Goal: Task Accomplishment & Management: Use online tool/utility

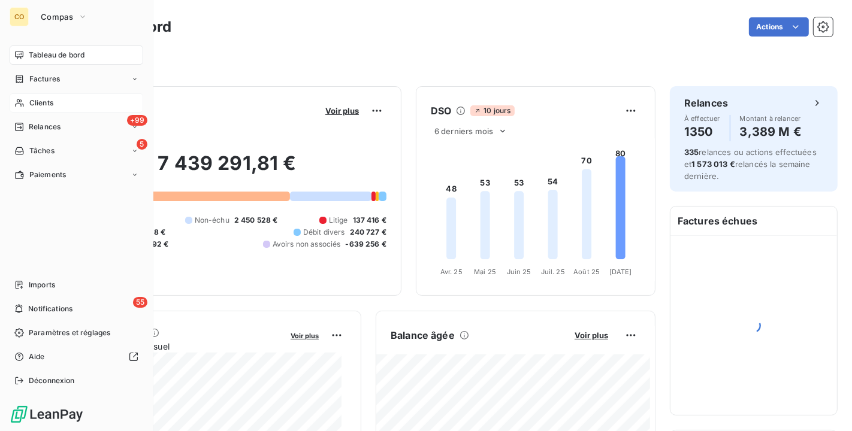
click at [25, 99] on div "Clients" at bounding box center [77, 102] width 134 height 19
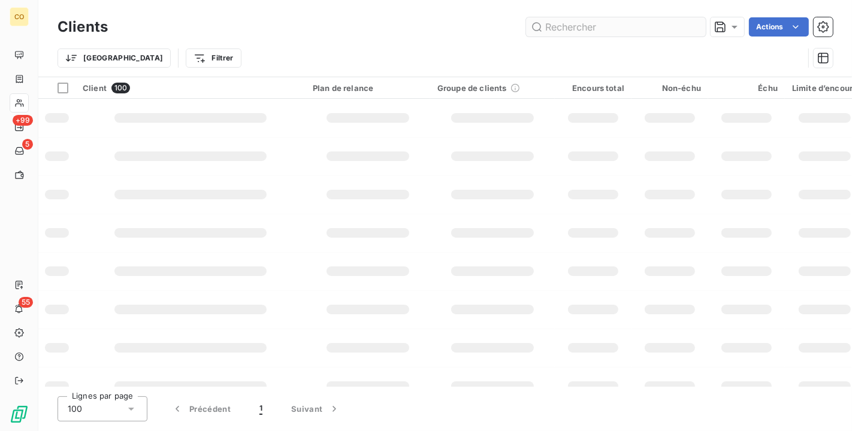
click at [573, 27] on input "text" at bounding box center [616, 26] width 180 height 19
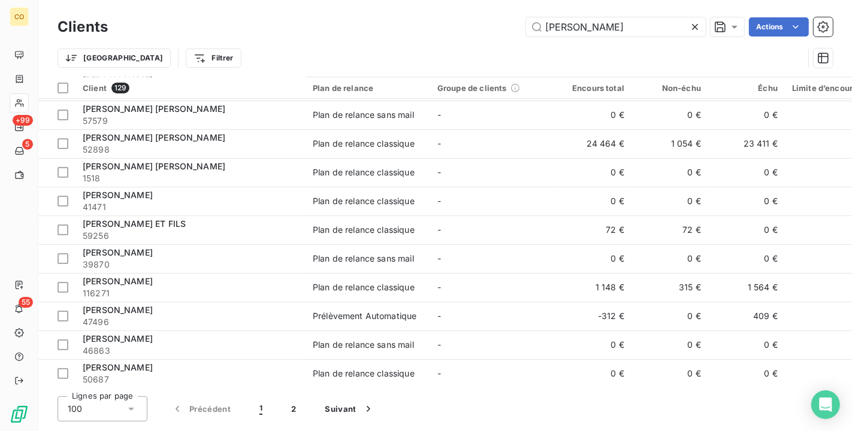
scroll to position [266, 0]
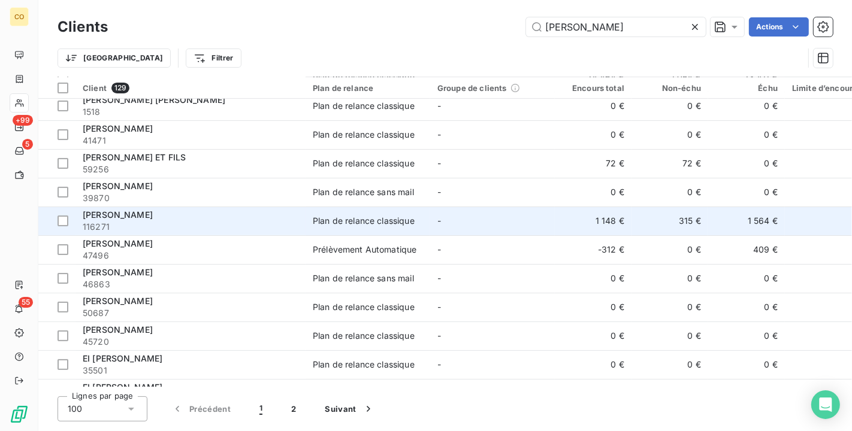
type input "[PERSON_NAME]"
click at [573, 216] on td "1 148 €" at bounding box center [593, 221] width 77 height 29
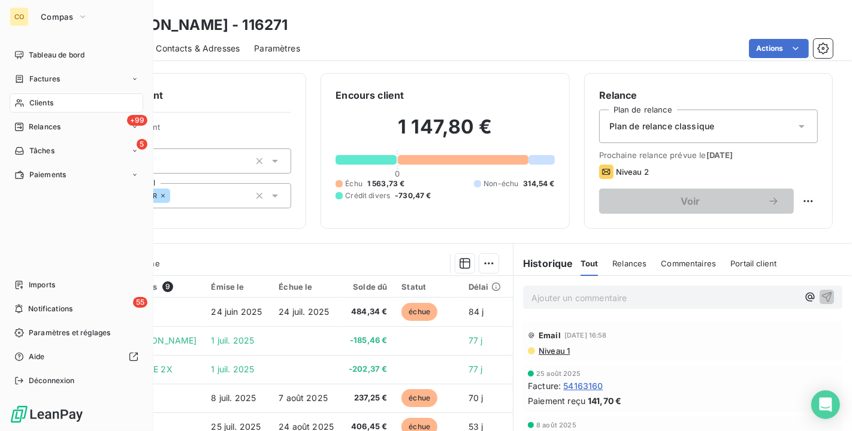
click at [25, 101] on div "Clients" at bounding box center [77, 102] width 134 height 19
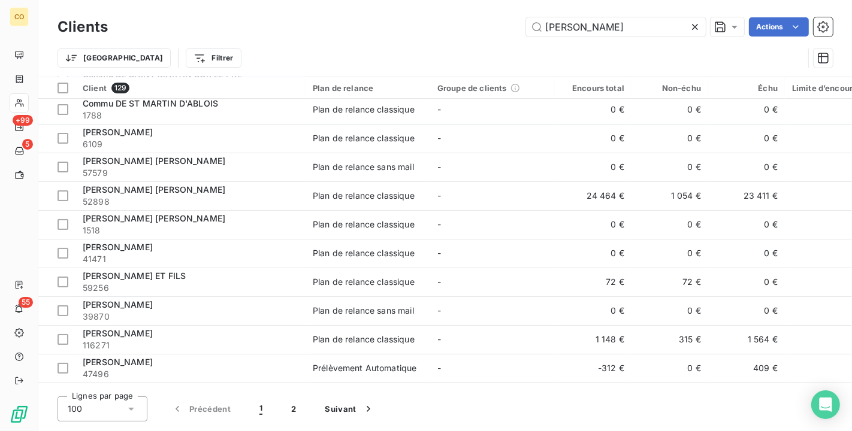
scroll to position [200, 0]
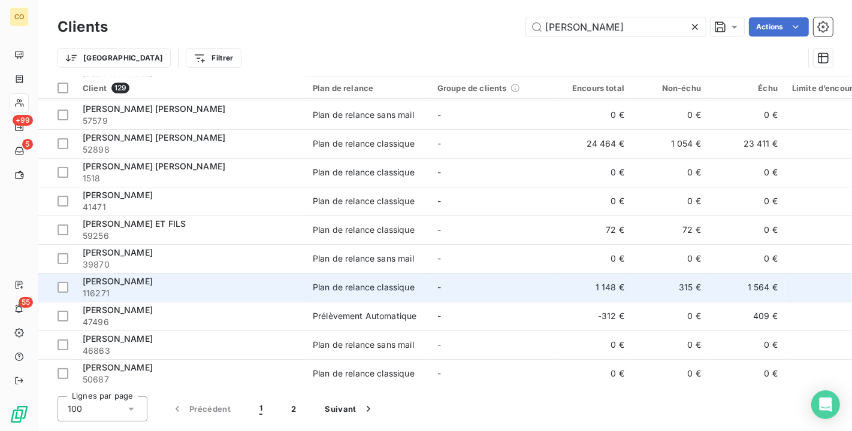
click at [556, 289] on td "1 148 €" at bounding box center [593, 287] width 77 height 29
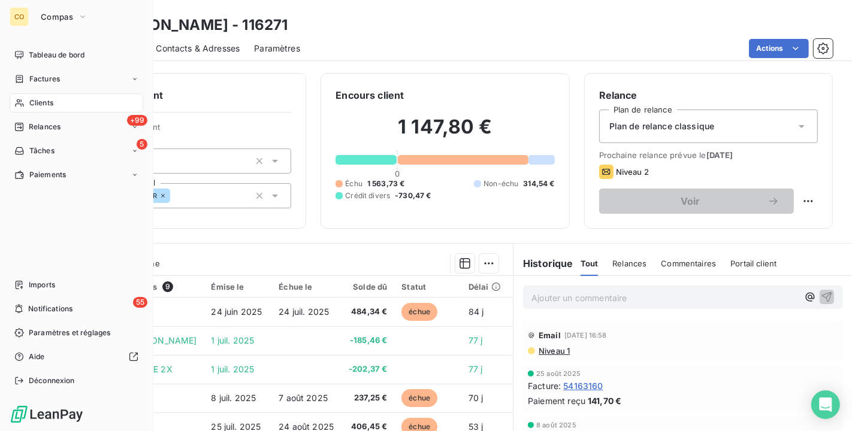
click at [20, 99] on icon at bounding box center [19, 103] width 10 height 10
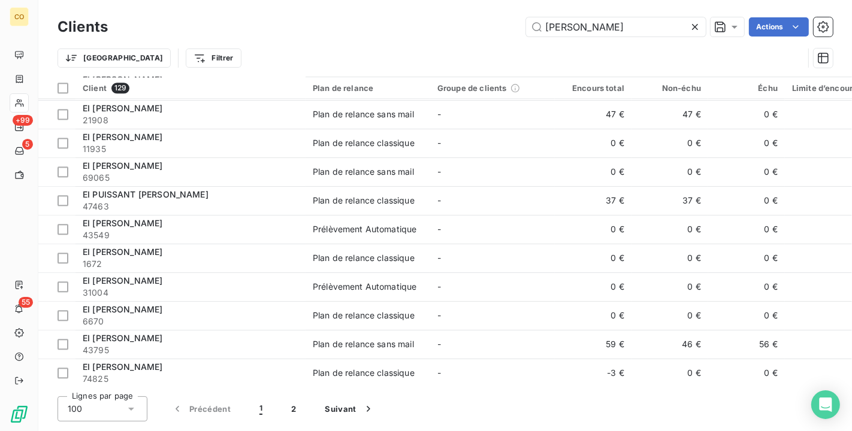
scroll to position [2592, 0]
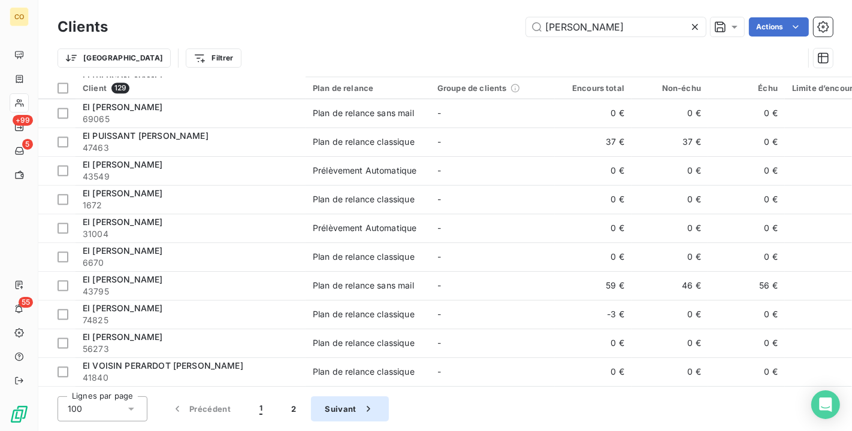
click at [346, 409] on button "Suivant" at bounding box center [350, 409] width 78 height 25
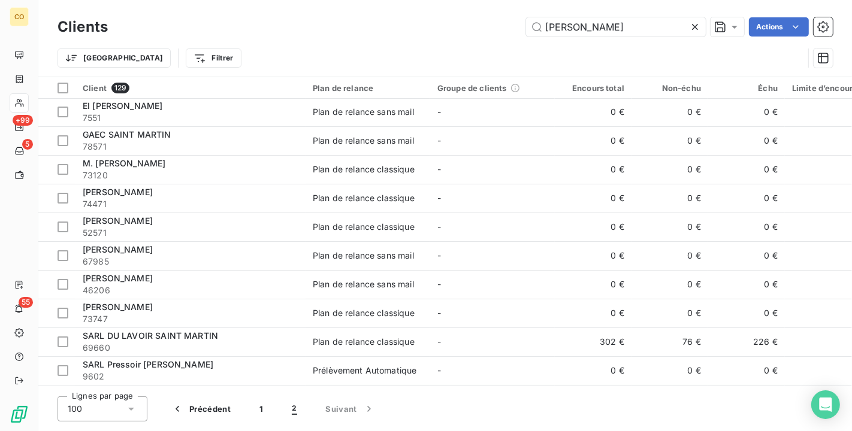
scroll to position [0, 0]
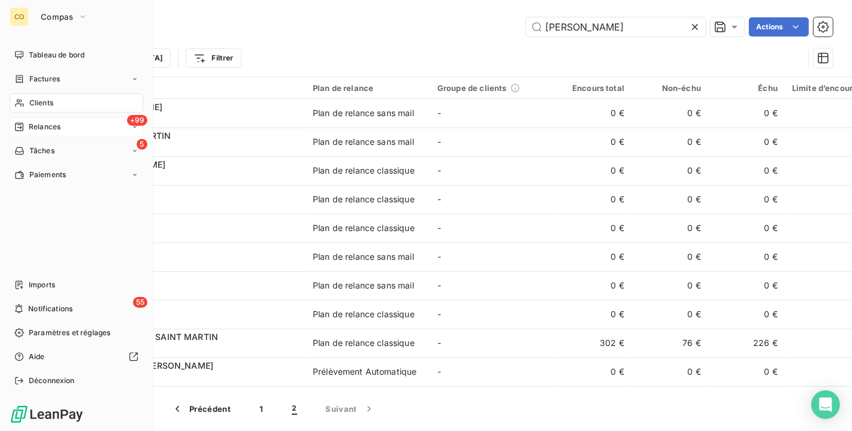
click at [45, 131] on span "Relances" at bounding box center [45, 127] width 32 height 11
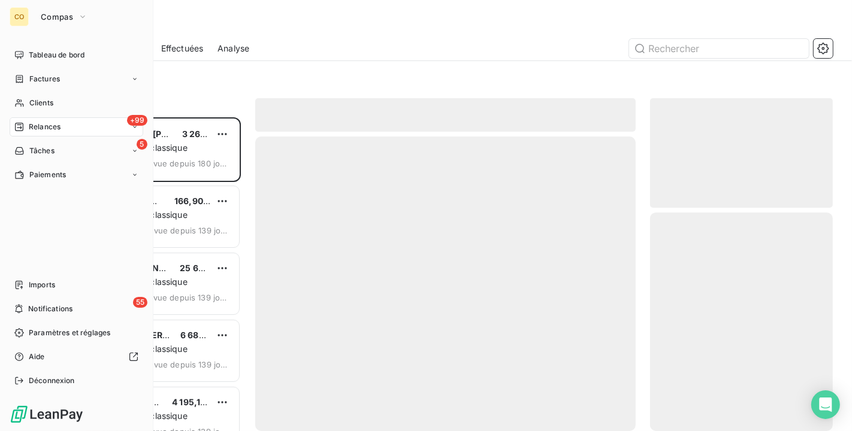
scroll to position [304, 173]
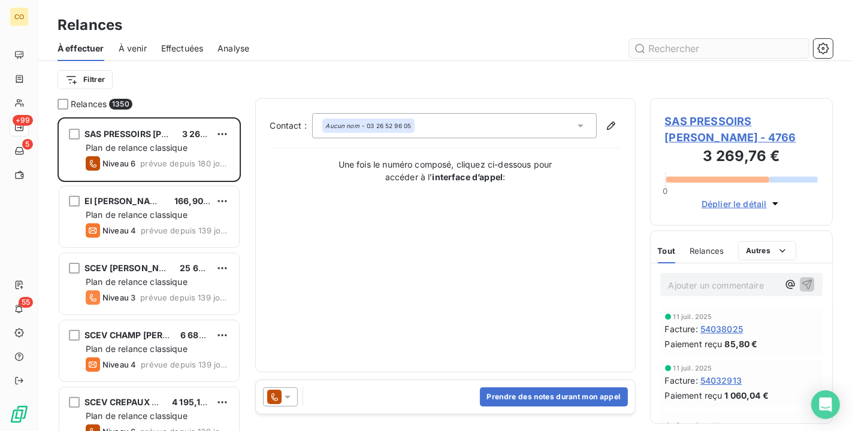
click at [699, 49] on input "text" at bounding box center [719, 48] width 180 height 19
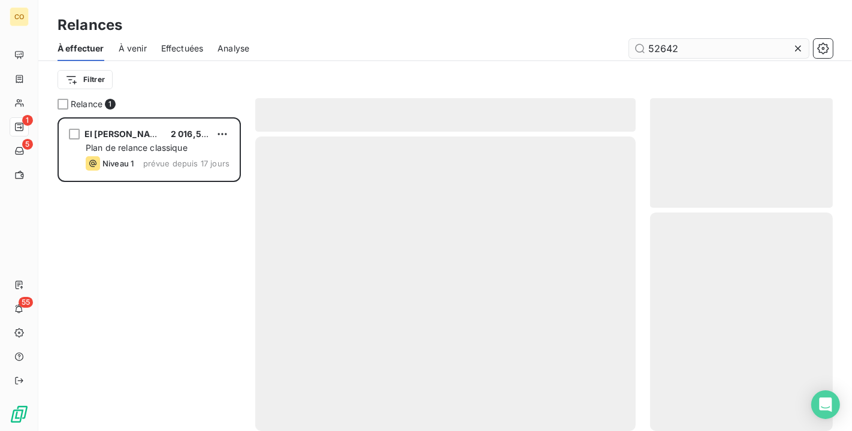
scroll to position [304, 173]
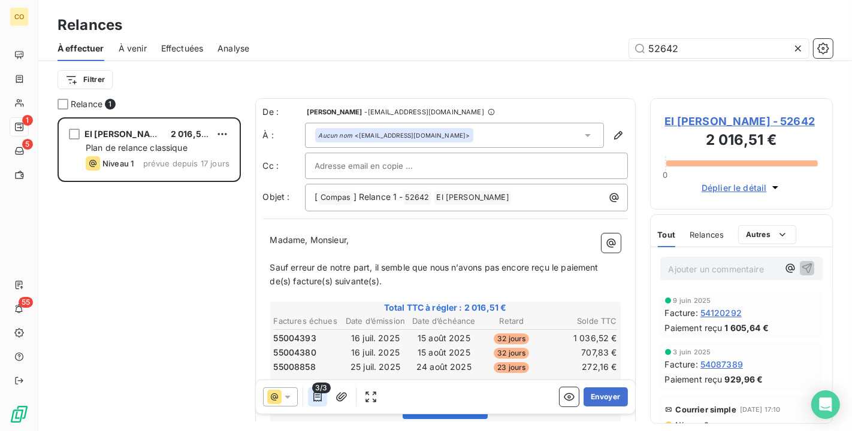
type input "52642"
click at [315, 397] on icon "button" at bounding box center [317, 397] width 8 height 10
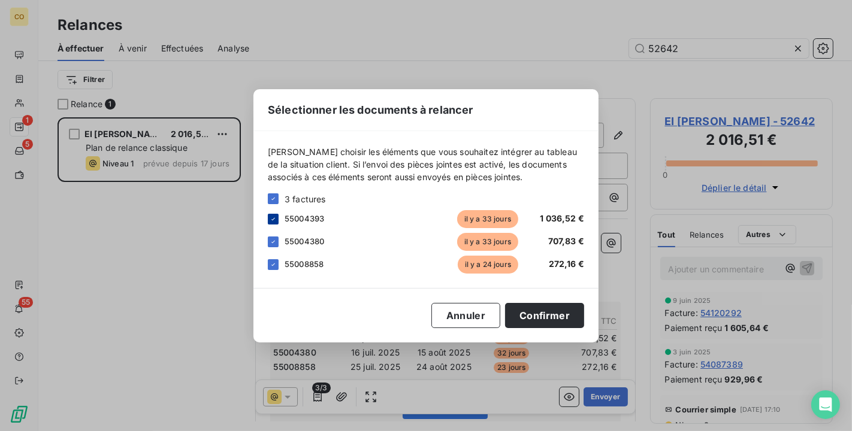
click at [277, 217] on div at bounding box center [273, 219] width 11 height 11
click at [274, 241] on icon at bounding box center [273, 241] width 7 height 7
click at [558, 318] on button "Confirmer" at bounding box center [544, 315] width 79 height 25
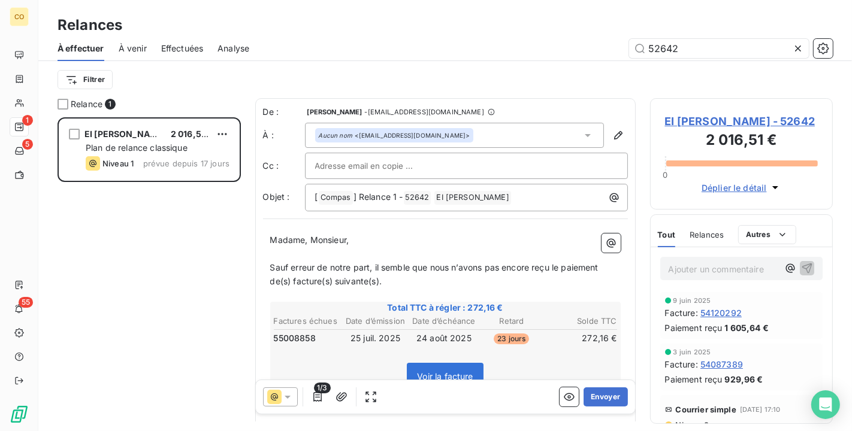
scroll to position [1, 0]
click at [599, 394] on button "Envoyer" at bounding box center [606, 397] width 44 height 19
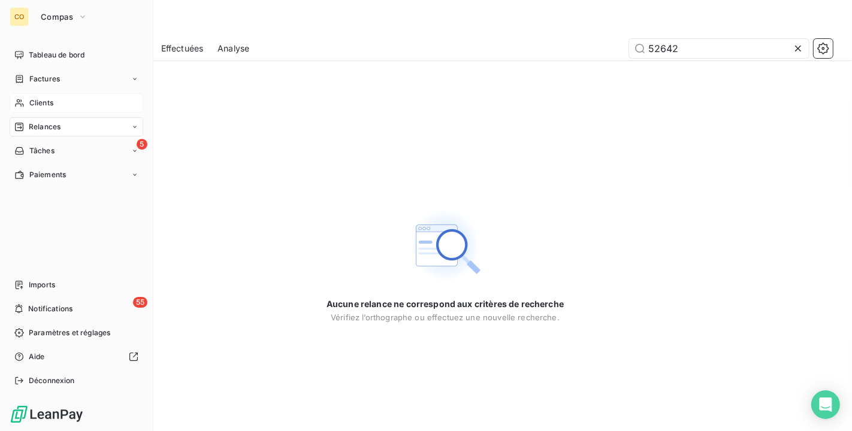
click at [31, 102] on span "Clients" at bounding box center [41, 103] width 24 height 11
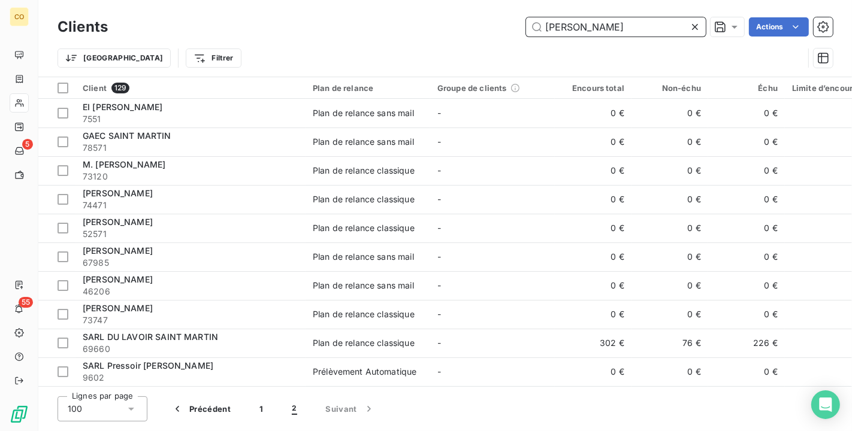
drag, startPoint x: 597, startPoint y: 28, endPoint x: 486, endPoint y: 15, distance: 111.6
click at [486, 15] on div "Clients MARTIN Actions" at bounding box center [445, 26] width 775 height 25
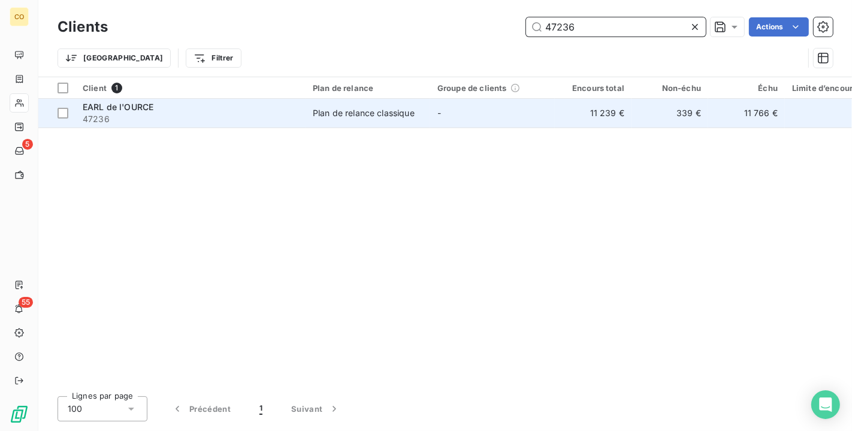
type input "47236"
click at [419, 110] on span "Plan de relance classique" at bounding box center [368, 113] width 110 height 12
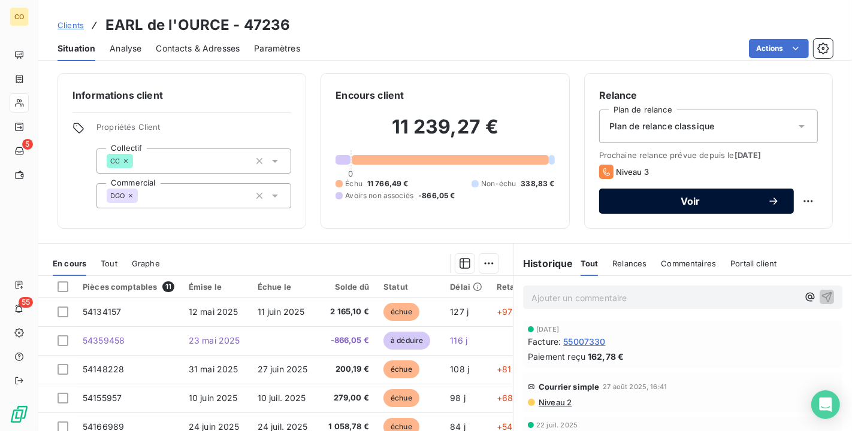
click at [744, 201] on span "Voir" at bounding box center [690, 202] width 154 height 10
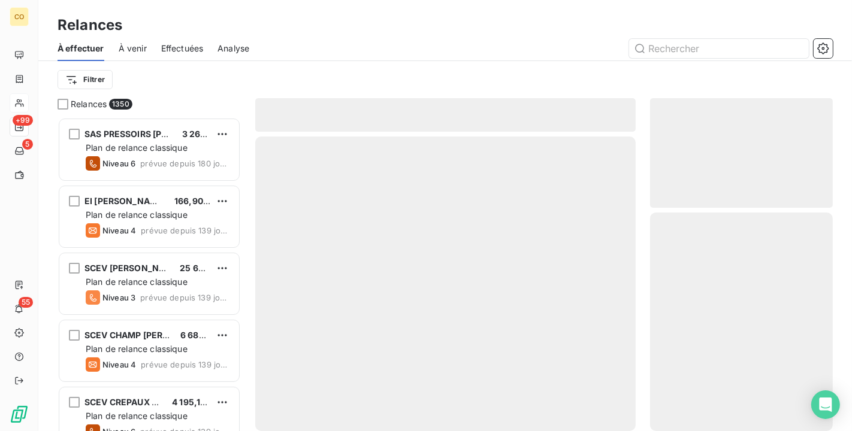
scroll to position [304, 173]
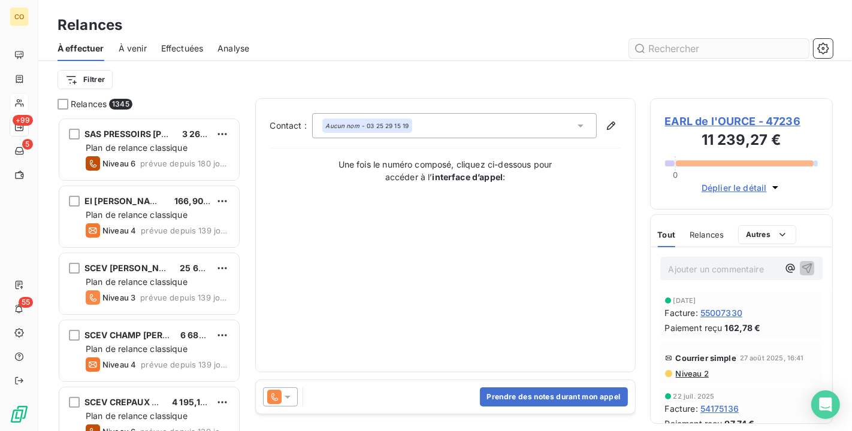
click at [683, 56] on input "text" at bounding box center [719, 48] width 180 height 19
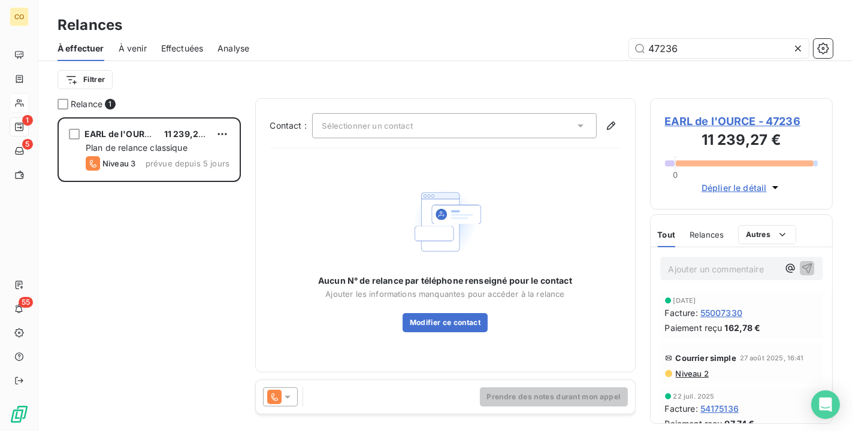
type input "47236"
click at [288, 398] on icon at bounding box center [288, 397] width 12 height 12
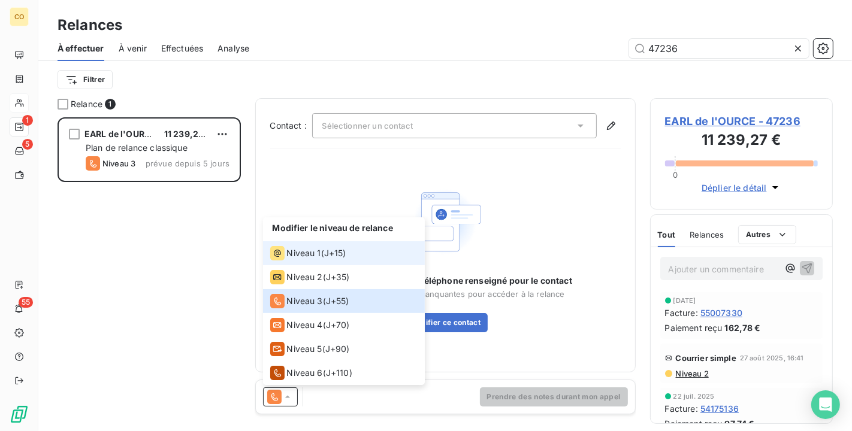
click at [318, 257] on span "Niveau 1" at bounding box center [304, 253] width 34 height 12
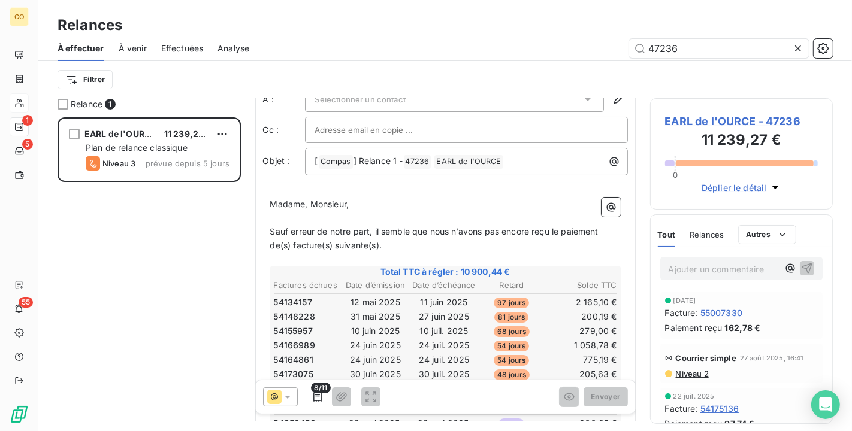
scroll to position [67, 0]
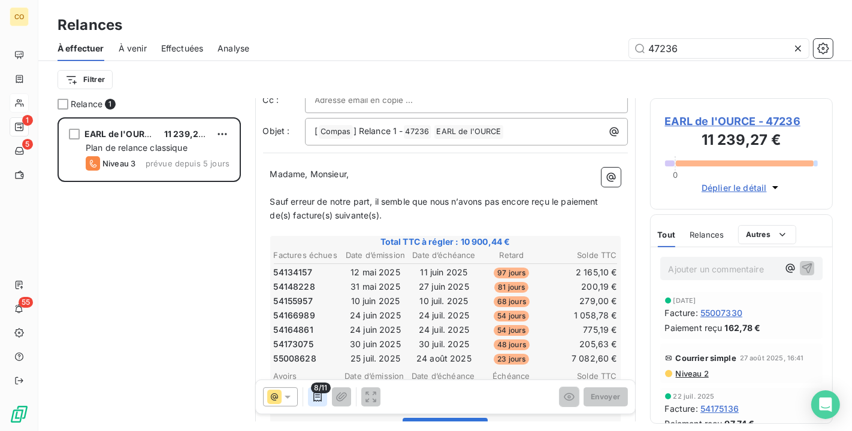
click at [319, 403] on button "button" at bounding box center [317, 397] width 19 height 19
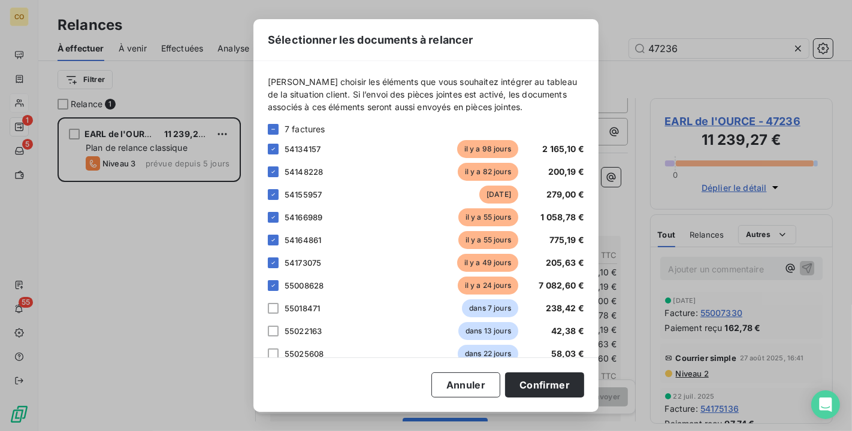
click at [267, 126] on div "[PERSON_NAME] choisir les éléments que vous souhaitez intégrer au tableau de la…" at bounding box center [425, 209] width 345 height 297
click at [271, 129] on icon at bounding box center [273, 129] width 7 height 7
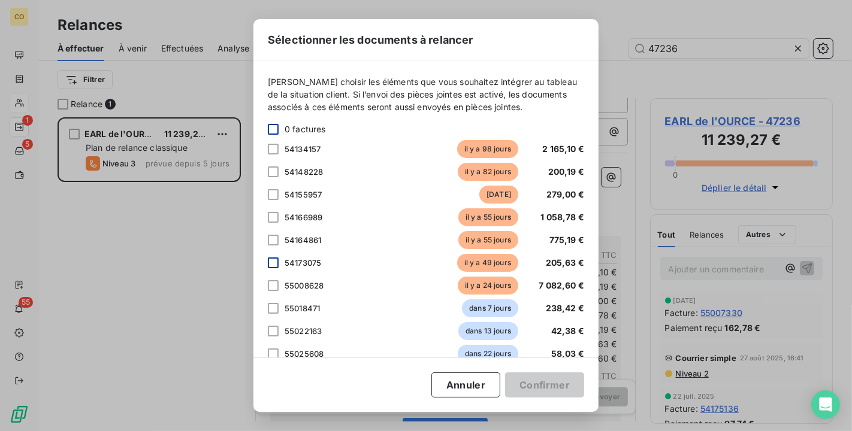
click at [274, 265] on div at bounding box center [273, 263] width 11 height 11
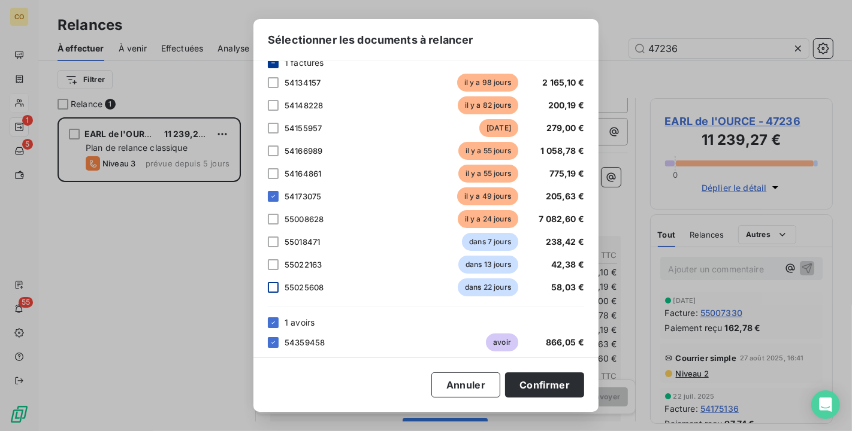
click at [274, 286] on div at bounding box center [273, 287] width 11 height 11
click at [273, 323] on icon at bounding box center [273, 322] width 4 height 2
click at [543, 389] on button "Confirmer" at bounding box center [544, 385] width 79 height 25
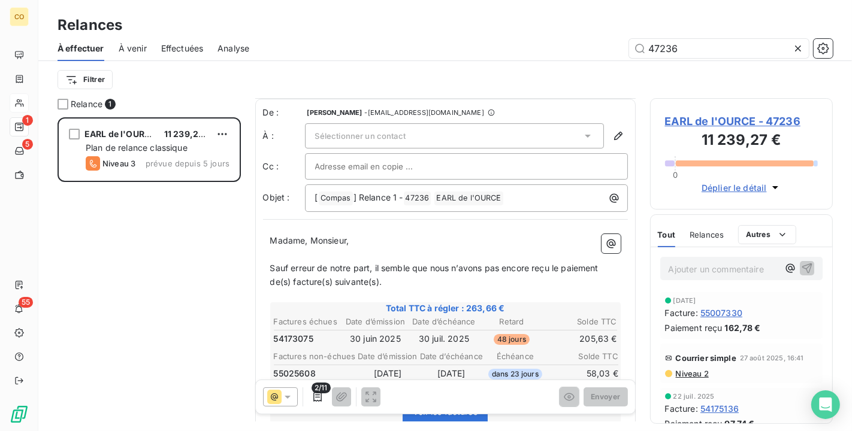
scroll to position [0, 0]
click at [743, 124] on span "EARL de l'OURCE - 47236" at bounding box center [741, 121] width 153 height 16
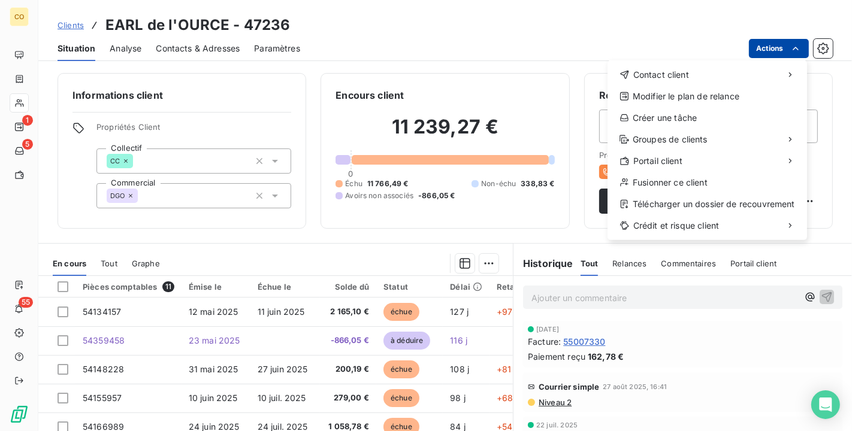
click at [789, 48] on html "CO 1 5 55 Clients EARL de l'OURCE - 47236 Situation Analyse Contacts & Adresses…" at bounding box center [426, 215] width 852 height 431
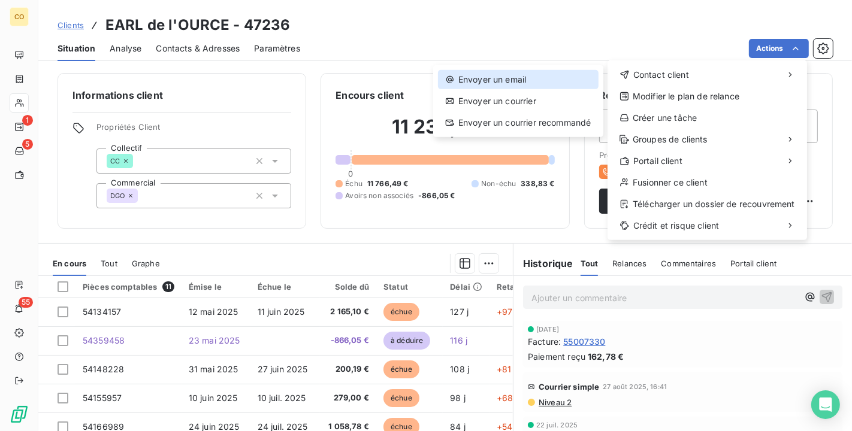
click at [482, 77] on div "Envoyer un email" at bounding box center [518, 79] width 161 height 19
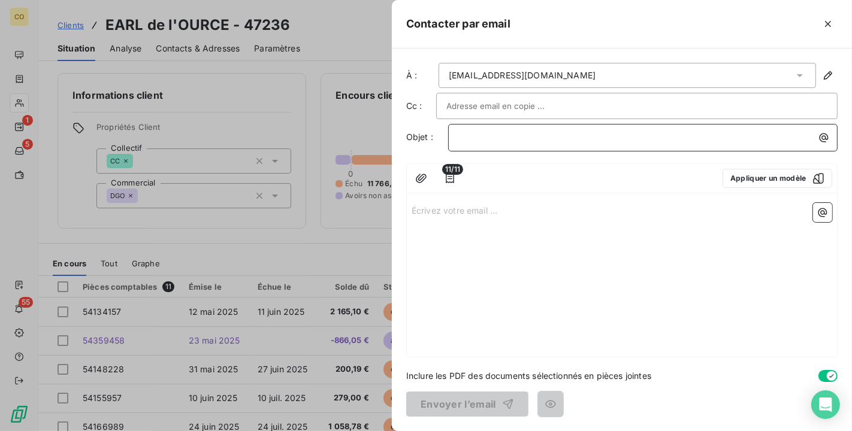
click at [491, 138] on p "﻿" at bounding box center [645, 138] width 375 height 14
drag, startPoint x: 498, startPoint y: 133, endPoint x: 466, endPoint y: 134, distance: 32.4
click at [466, 134] on span "FACTURE COMPAS non règlé à ce jour" at bounding box center [535, 137] width 155 height 10
click at [552, 136] on span "Facture COMPAS non règlé à ce jour" at bounding box center [531, 137] width 147 height 10
drag, startPoint x: 619, startPoint y: 150, endPoint x: 580, endPoint y: 172, distance: 45.3
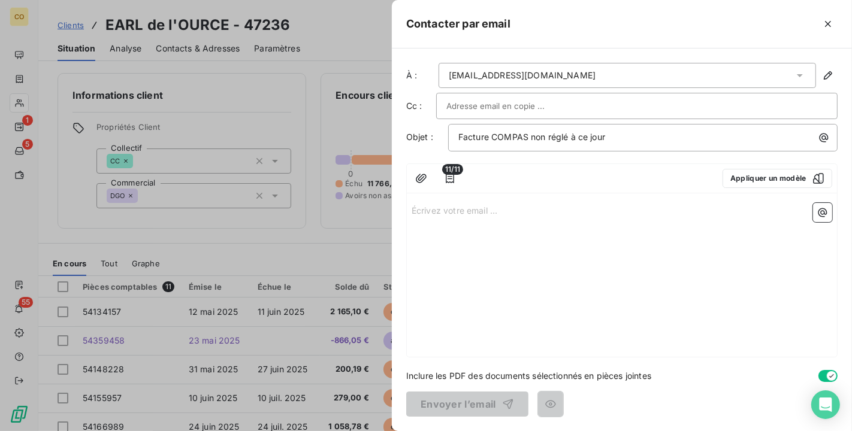
click at [618, 150] on div "Facture COMPAS non réglé à ce jour" at bounding box center [642, 138] width 389 height 28
click at [472, 183] on div at bounding box center [591, 178] width 244 height 19
click at [452, 214] on p "Écrivez votre email ... ﻿" at bounding box center [622, 210] width 421 height 14
click at [823, 217] on icon "button" at bounding box center [823, 213] width 12 height 12
click at [799, 181] on html "CO 1 5 55 Clients EARL de l'OURCE - 47236 Situation Analyse Contacts & Adresses…" at bounding box center [426, 215] width 852 height 431
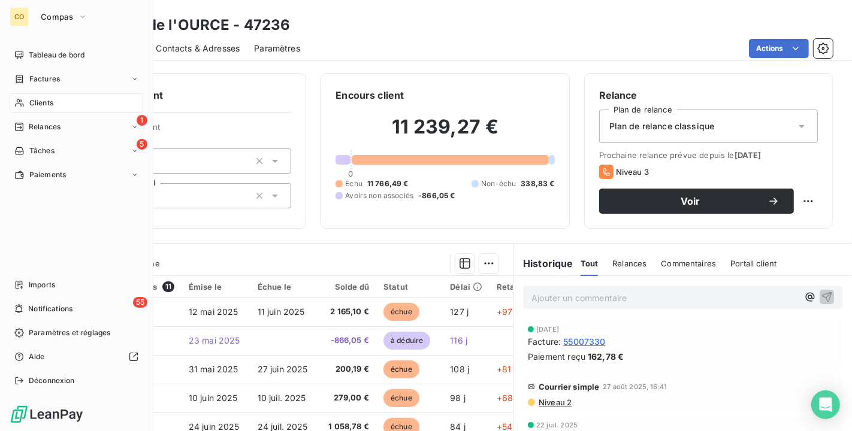
click at [39, 96] on div "Clients" at bounding box center [77, 102] width 134 height 19
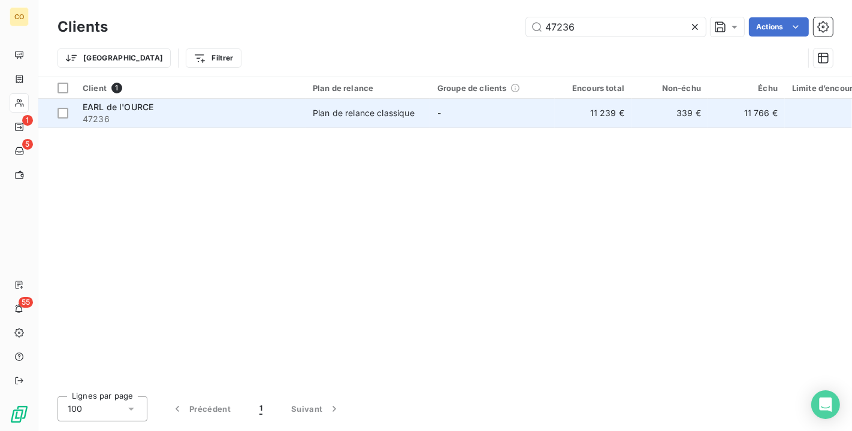
click at [198, 109] on div "EARL de l'OURCE" at bounding box center [191, 107] width 216 height 12
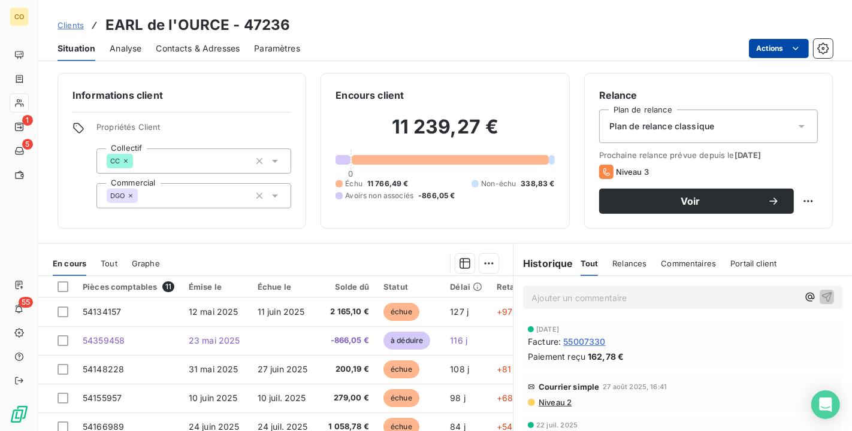
click at [769, 45] on html "CO 1 5 55 Clients EARL de l'OURCE - 47236 Situation Analyse Contacts & Adresses…" at bounding box center [426, 215] width 852 height 431
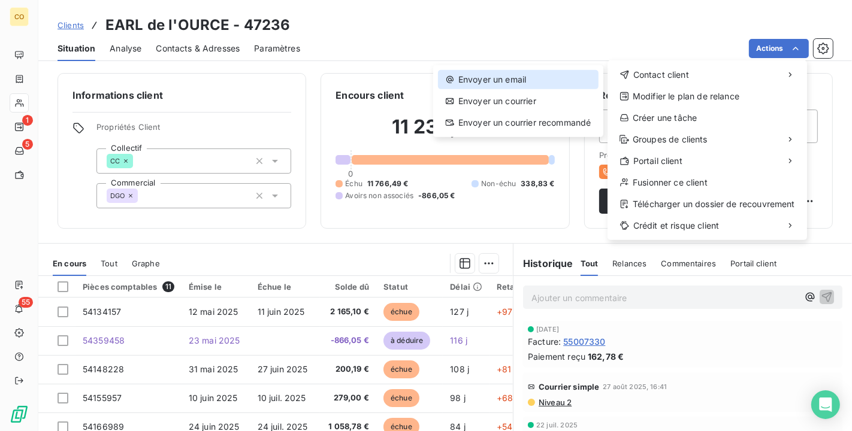
click at [529, 75] on div "Envoyer un email" at bounding box center [518, 79] width 161 height 19
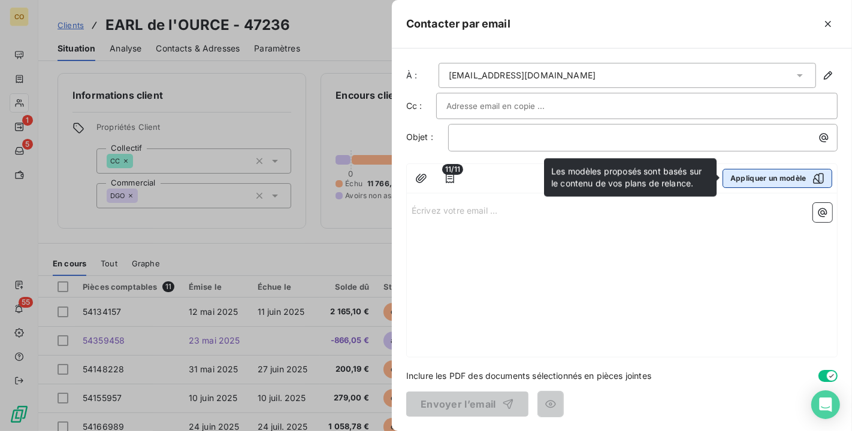
click at [812, 174] on icon "button" at bounding box center [818, 179] width 12 height 12
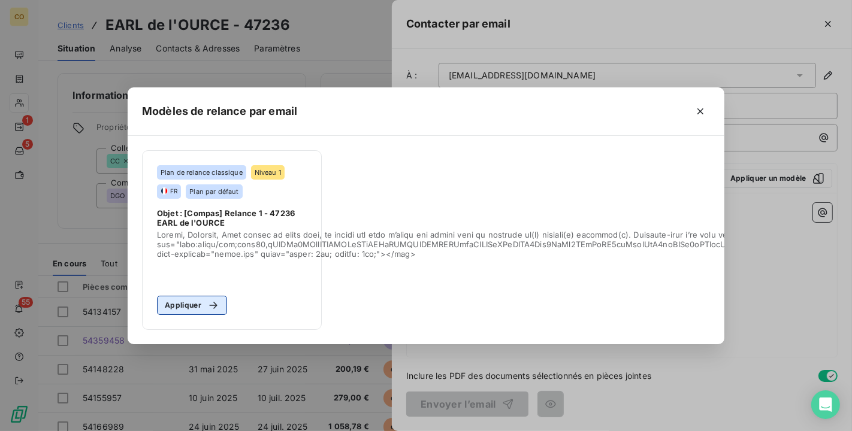
click at [195, 302] on button "Appliquer" at bounding box center [192, 305] width 70 height 19
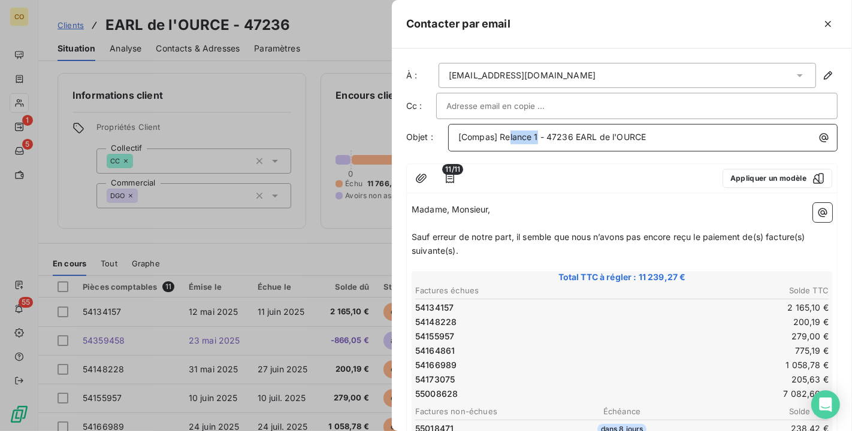
drag, startPoint x: 539, startPoint y: 134, endPoint x: 510, endPoint y: 131, distance: 29.5
click at [510, 132] on span "[Compas] Relance 1 - 47236 EARL de l'OURCE" at bounding box center [552, 137] width 188 height 10
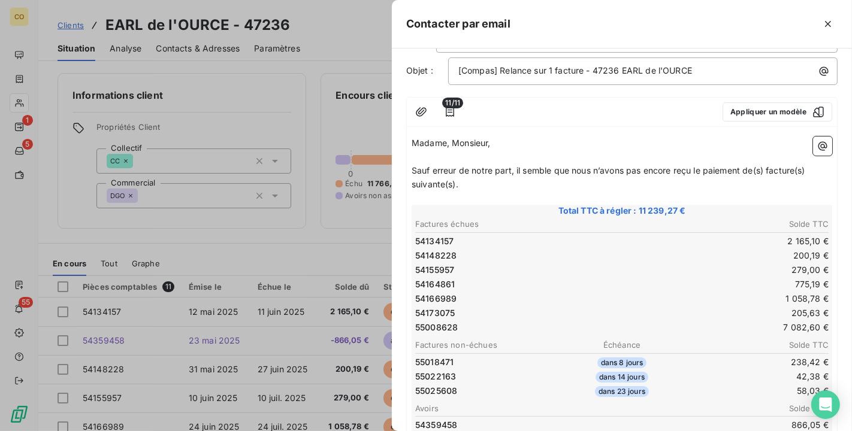
click at [412, 165] on span "Sauf erreur de notre part, il semble que nous n’avons pas encore reçu le paieme…" at bounding box center [610, 177] width 396 height 24
drag, startPoint x: 612, startPoint y: 180, endPoint x: 621, endPoint y: 180, distance: 8.4
click at [621, 180] on span "Nous avons bien reçu vos virements et je vous en remercie mais sauf erreur de n…" at bounding box center [621, 177] width 418 height 24
click at [655, 183] on span "Nous avons bien reçu vos virements et je vous en remercie mais sauf erreur de n…" at bounding box center [621, 177] width 418 height 24
click at [690, 182] on span "Nous avons bien reçu vos virements et je vous en remercie mais sauf erreur de n…" at bounding box center [621, 177] width 418 height 24
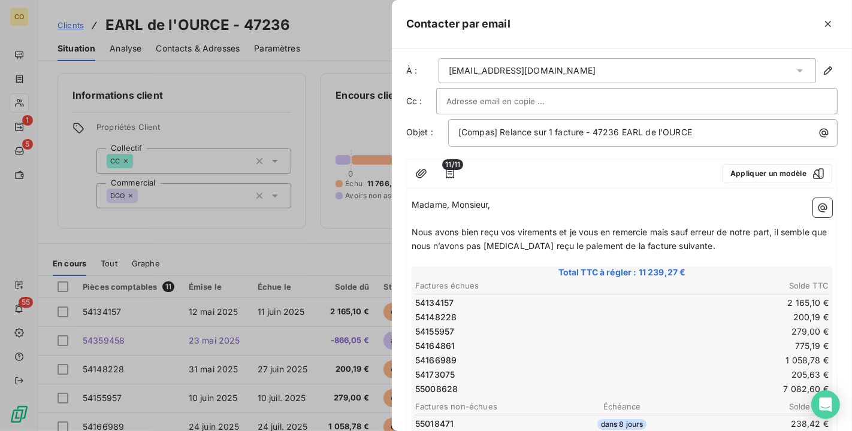
scroll to position [0, 0]
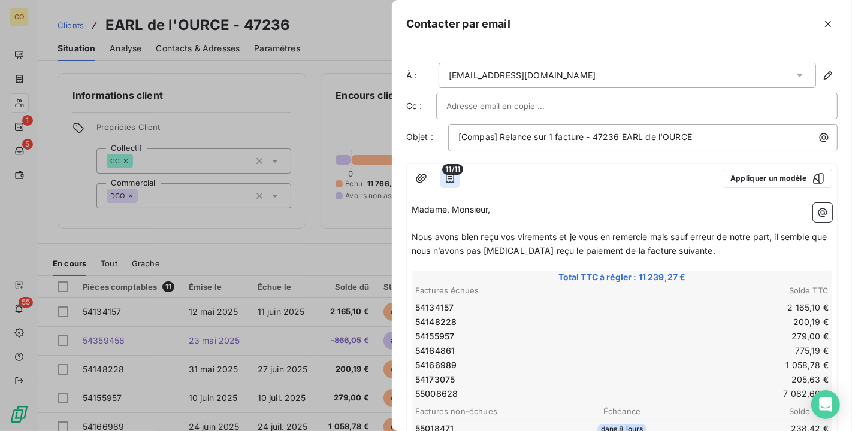
click at [451, 175] on icon "button" at bounding box center [450, 179] width 8 height 10
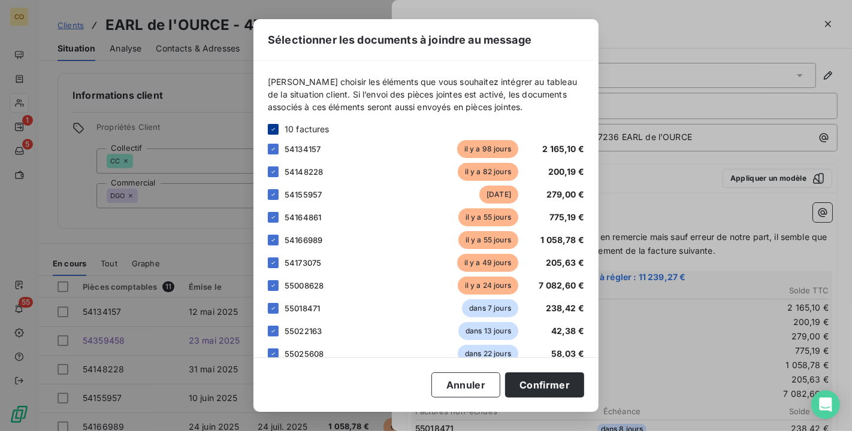
click at [277, 130] on div at bounding box center [273, 129] width 11 height 11
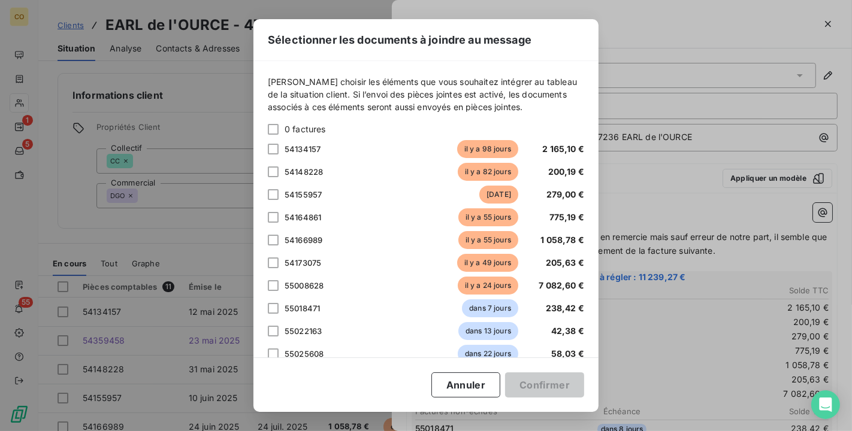
click at [278, 265] on div at bounding box center [273, 263] width 11 height 11
click at [274, 354] on div at bounding box center [273, 354] width 11 height 11
click at [548, 385] on button "Confirmer" at bounding box center [544, 385] width 79 height 25
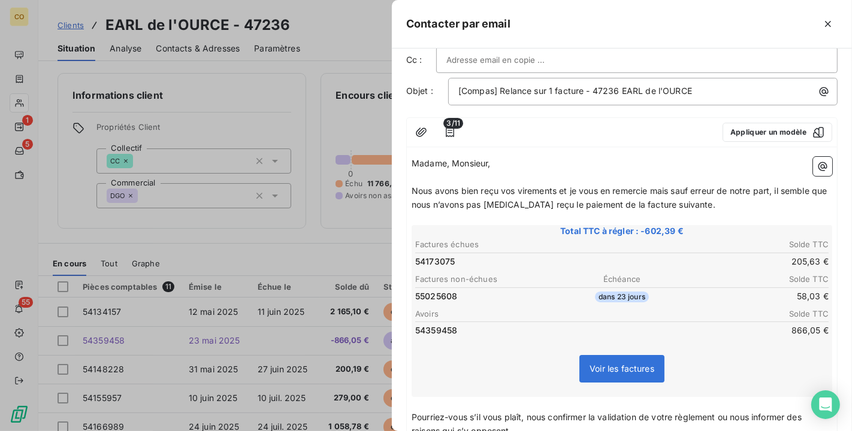
scroll to position [67, 0]
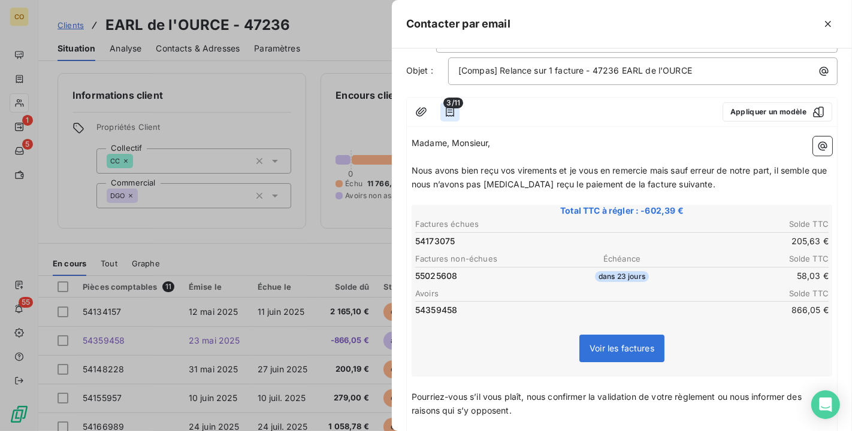
click at [450, 111] on icon "button" at bounding box center [450, 112] width 8 height 10
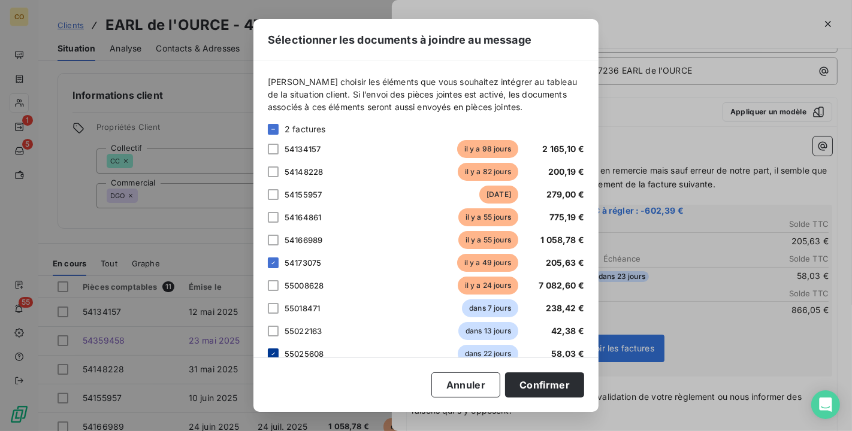
click at [273, 351] on icon at bounding box center [273, 353] width 7 height 7
click at [546, 384] on button "Confirmer" at bounding box center [544, 385] width 79 height 25
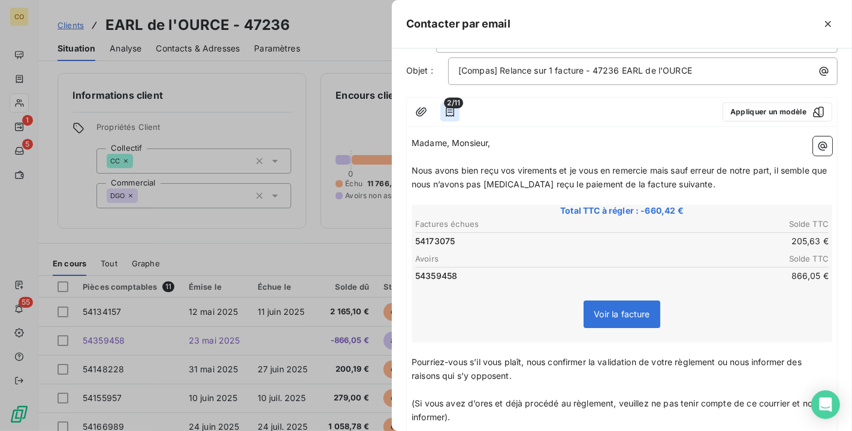
click at [451, 108] on icon "button" at bounding box center [450, 112] width 12 height 12
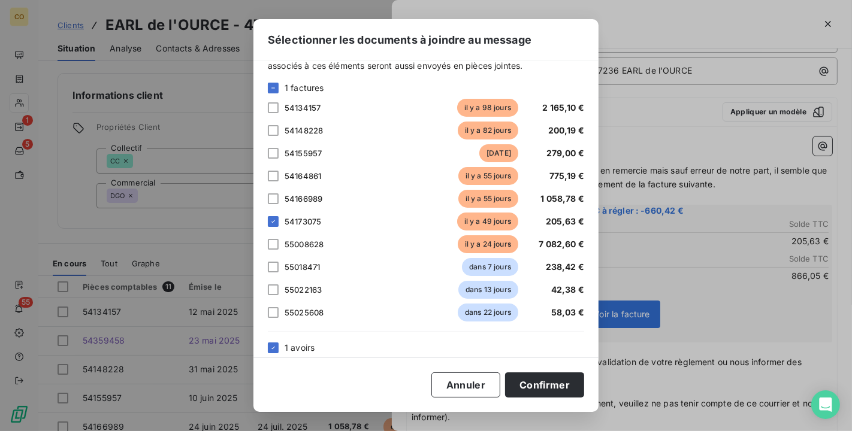
scroll to position [74, 0]
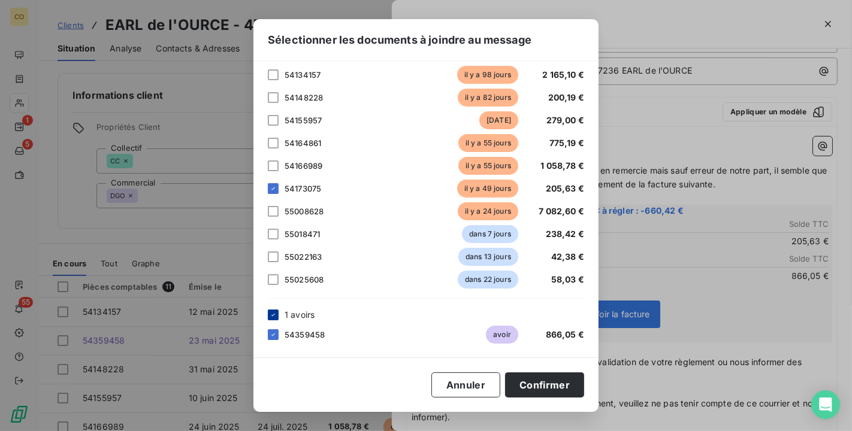
click at [273, 318] on icon at bounding box center [273, 315] width 7 height 7
click at [553, 388] on button "Confirmer" at bounding box center [544, 385] width 79 height 25
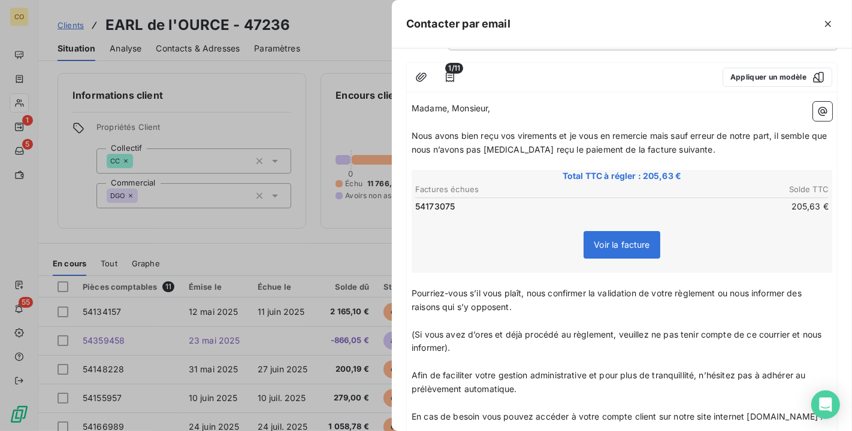
scroll to position [266, 0]
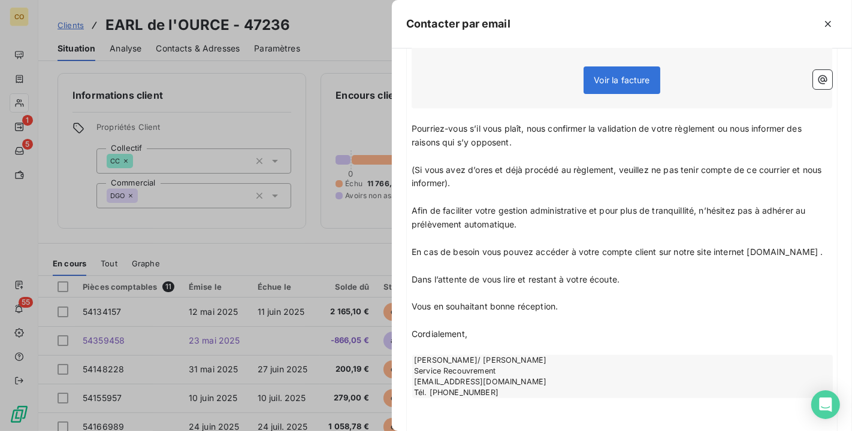
click at [412, 257] on span "En cas de besoin vous pouvez accéder à votre compte client sur notre site inter…" at bounding box center [618, 252] width 412 height 10
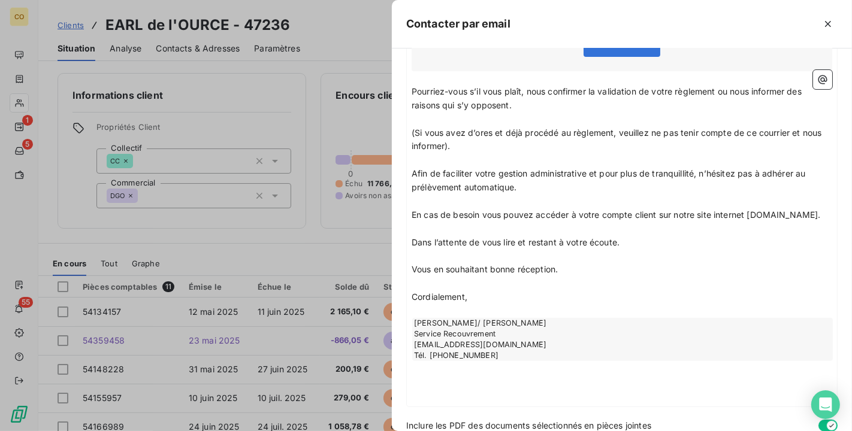
scroll to position [350, 0]
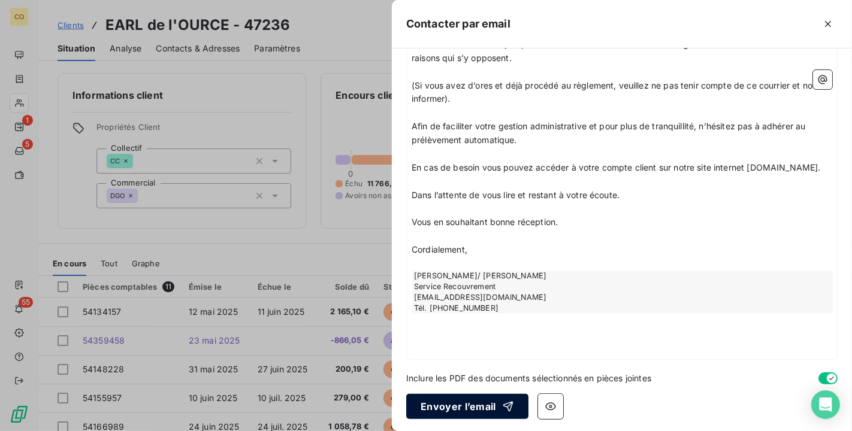
click at [460, 401] on button "Envoyer l’email" at bounding box center [467, 406] width 122 height 25
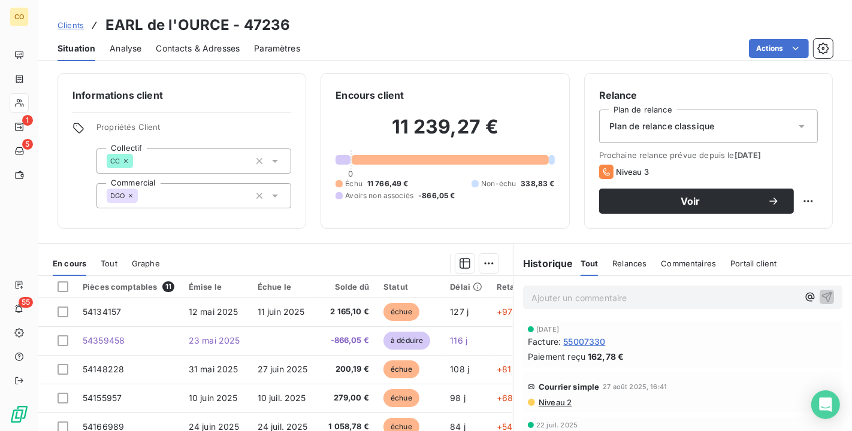
click at [650, 20] on div "Clients EARL de l'OURCE - 47236" at bounding box center [445, 25] width 814 height 22
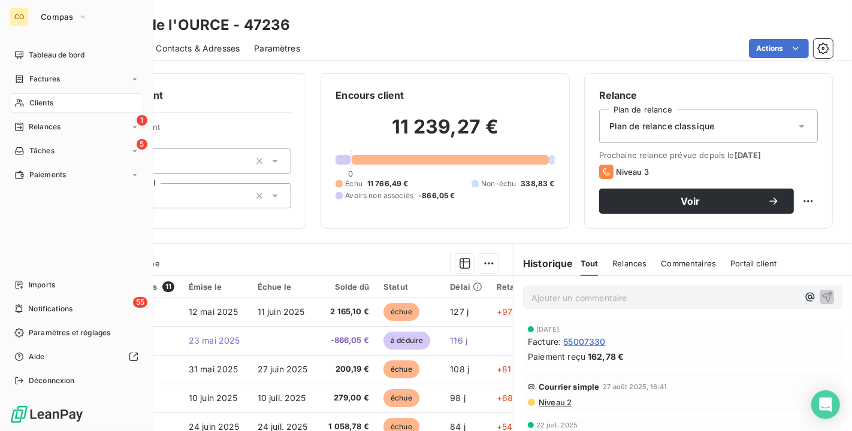
click at [31, 95] on div "Clients" at bounding box center [77, 102] width 134 height 19
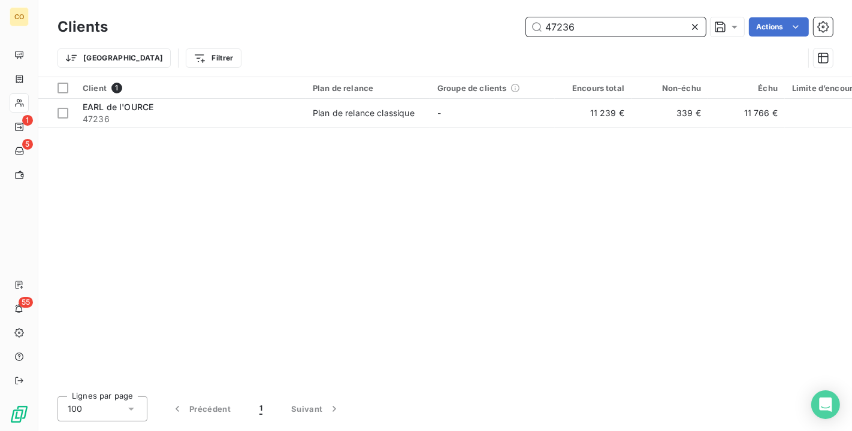
click at [631, 32] on input "47236" at bounding box center [616, 26] width 180 height 19
drag, startPoint x: 631, startPoint y: 32, endPoint x: 298, endPoint y: -22, distance: 338.0
click at [298, 0] on html "CO 1 5 55 Clients 47236 Actions Trier Filtrer Client 1 Plan de relance Groupe d…" at bounding box center [426, 215] width 852 height 431
type input "469330"
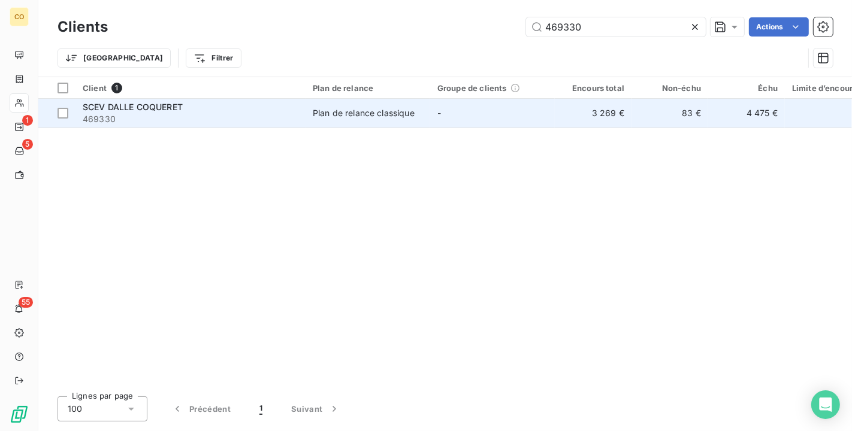
click at [359, 116] on div "Plan de relance classique" at bounding box center [364, 113] width 102 height 12
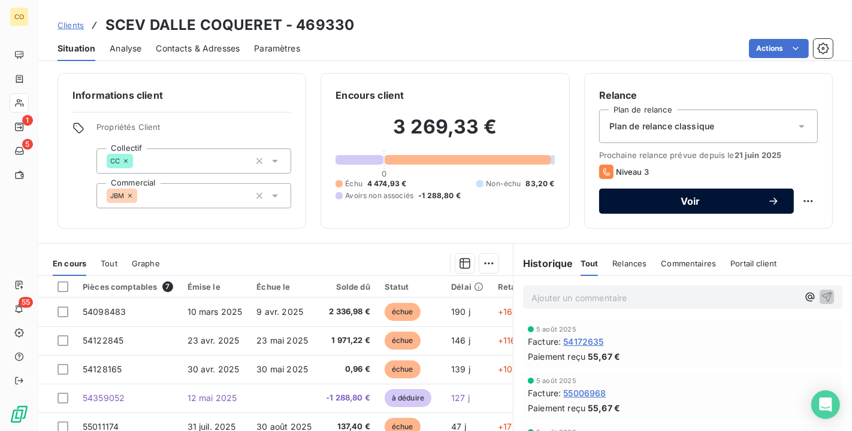
click at [768, 203] on icon "button" at bounding box center [773, 201] width 12 height 12
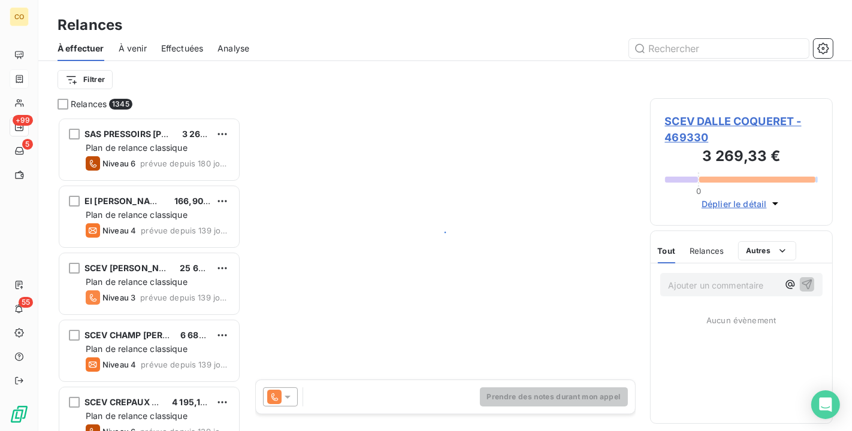
scroll to position [304, 173]
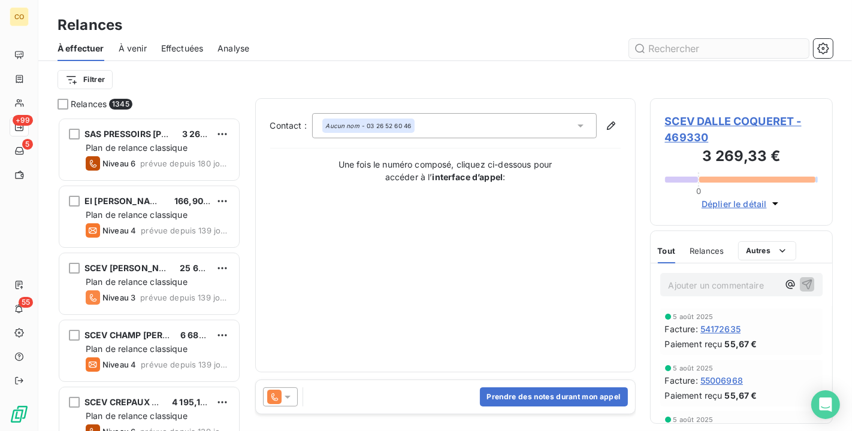
click at [647, 49] on input "text" at bounding box center [719, 48] width 180 height 19
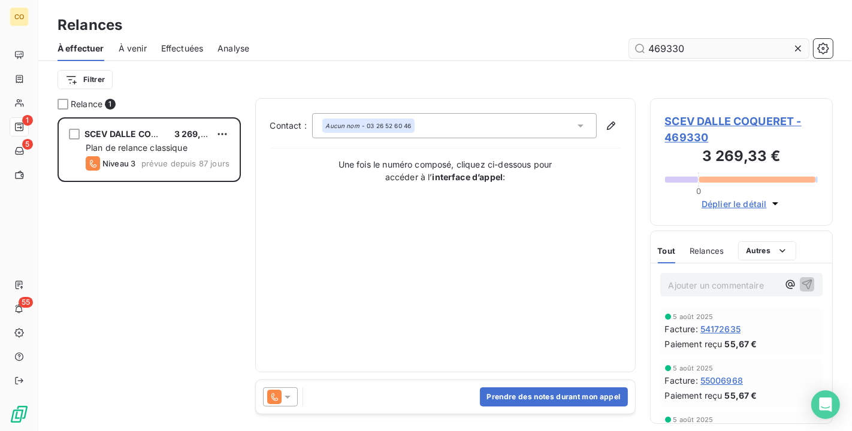
type input "469330"
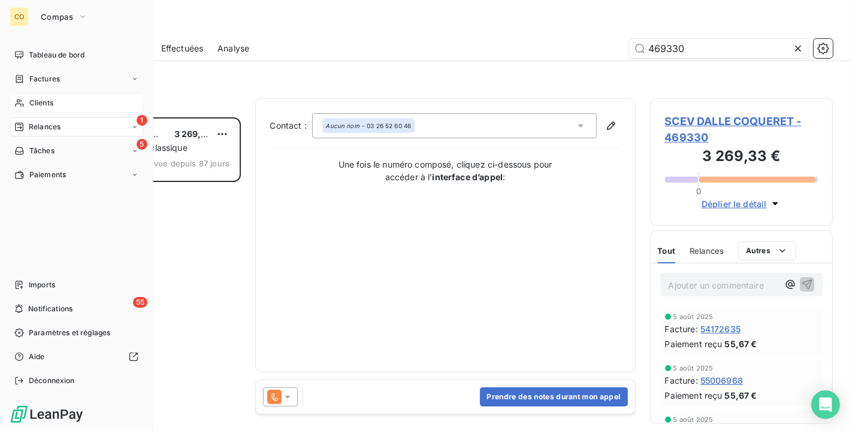
click at [36, 101] on span "Clients" at bounding box center [41, 103] width 24 height 11
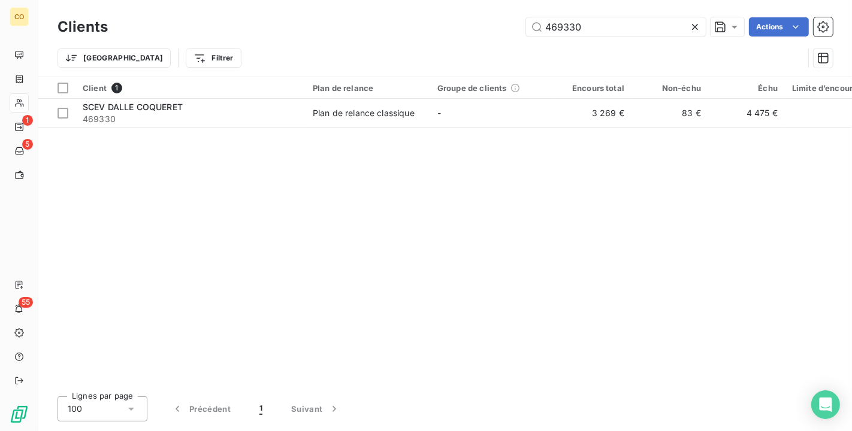
drag, startPoint x: 603, startPoint y: 28, endPoint x: 380, endPoint y: -22, distance: 228.3
click at [380, 0] on html "CO 1 5 55 Clients 469330 Actions Trier Filtrer Client 1 Plan de relance Groupe …" at bounding box center [426, 215] width 852 height 431
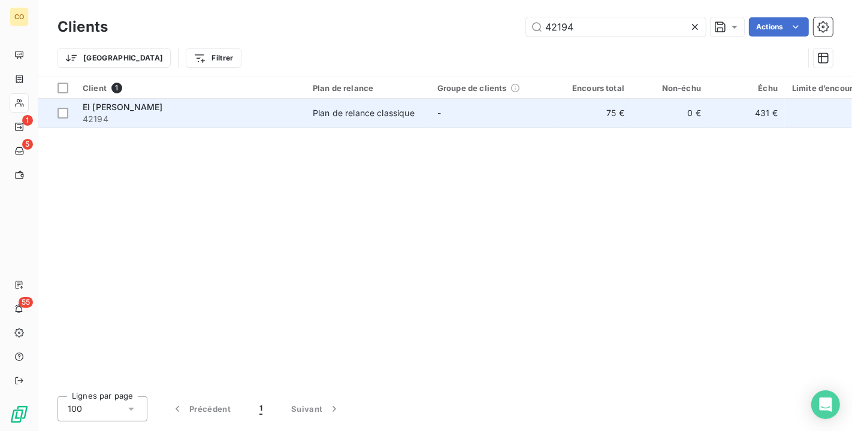
type input "42194"
click at [344, 114] on div "Plan de relance classique" at bounding box center [364, 113] width 102 height 12
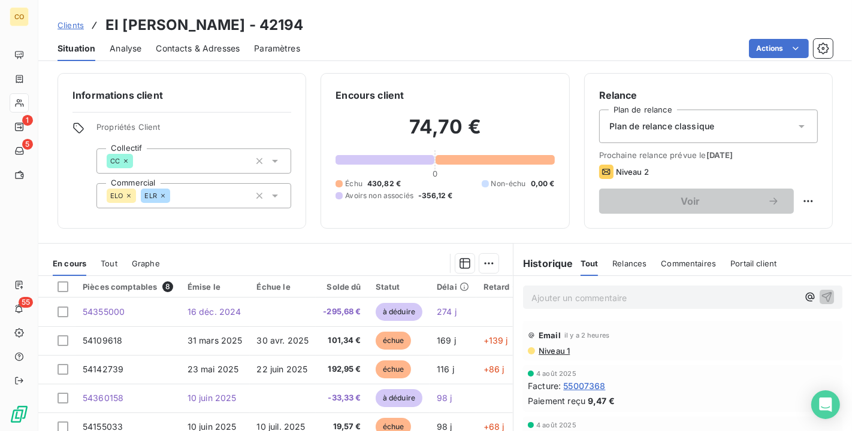
click at [543, 351] on span "Niveau 1" at bounding box center [553, 351] width 32 height 10
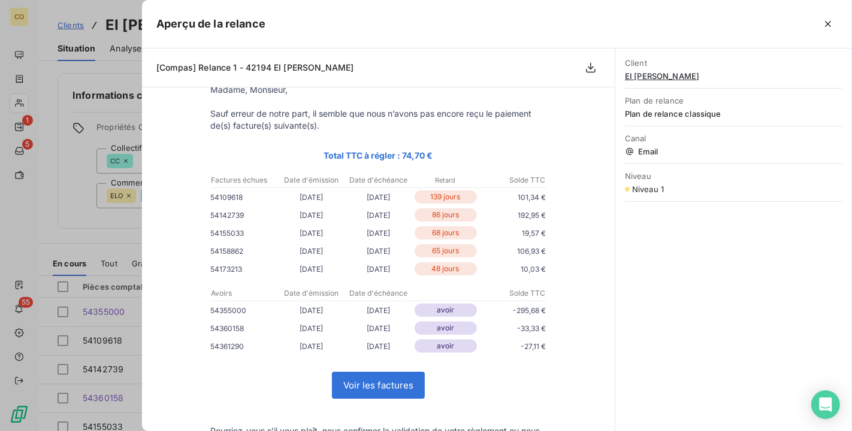
scroll to position [67, 0]
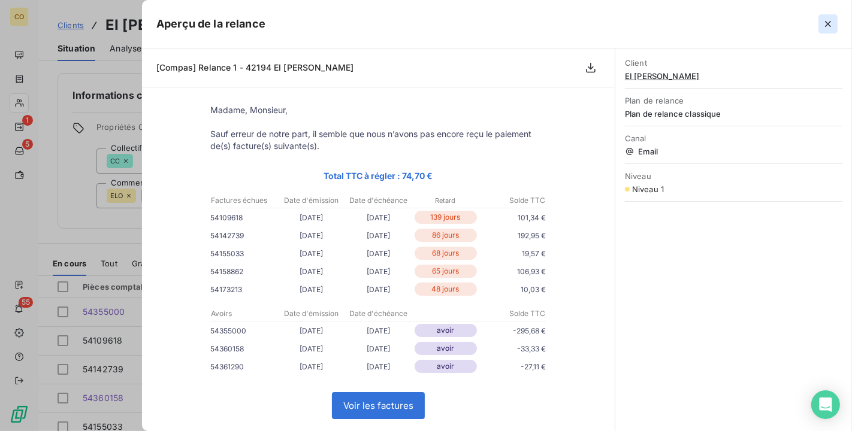
click at [832, 31] on button "button" at bounding box center [827, 23] width 19 height 19
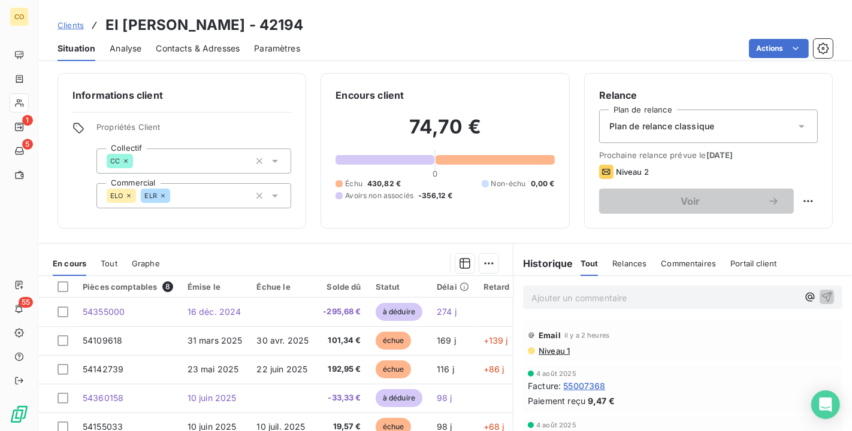
click at [39, 106] on div "Informations client Propriétés Client Collectif CC Commercial ELO ELR Encours c…" at bounding box center [445, 151] width 814 height 156
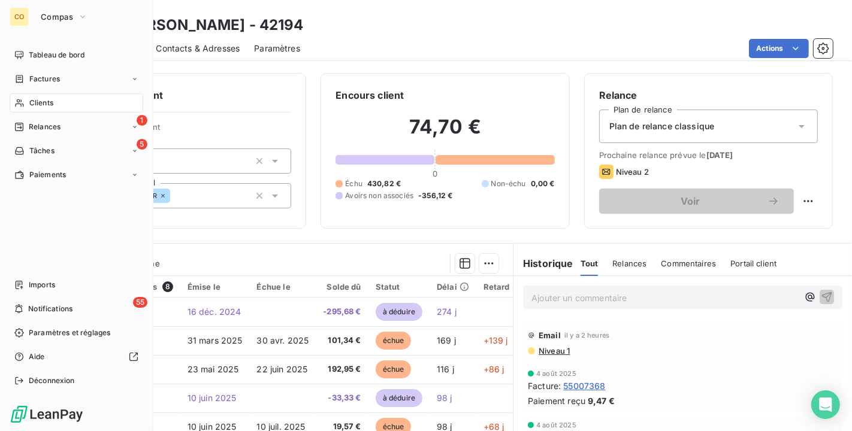
click at [31, 102] on span "Clients" at bounding box center [41, 103] width 24 height 11
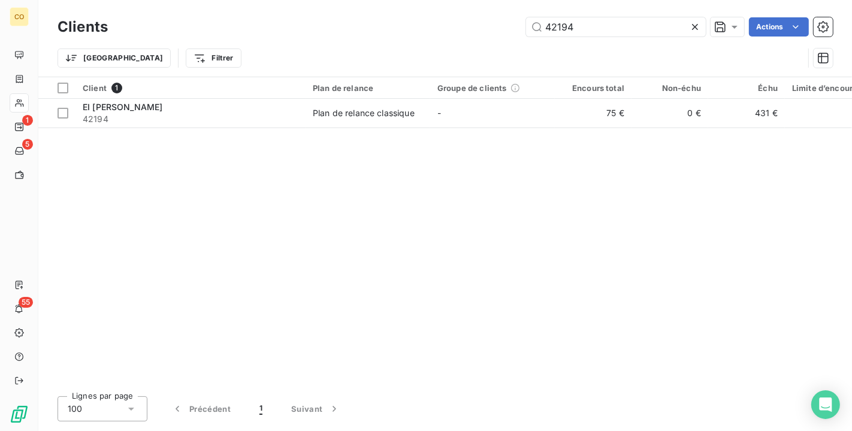
drag, startPoint x: 626, startPoint y: 31, endPoint x: 336, endPoint y: 0, distance: 292.2
click at [336, 0] on div "Clients 42194 Actions Trier Filtrer" at bounding box center [445, 38] width 814 height 77
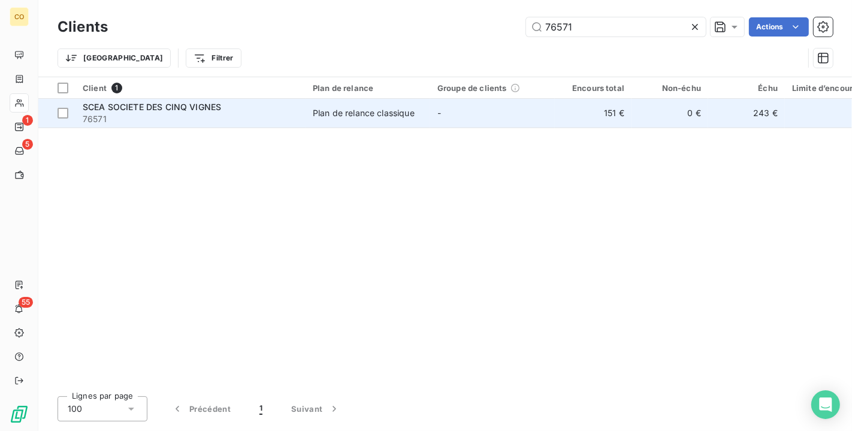
type input "76571"
click at [368, 114] on div "Plan de relance classique" at bounding box center [364, 113] width 102 height 12
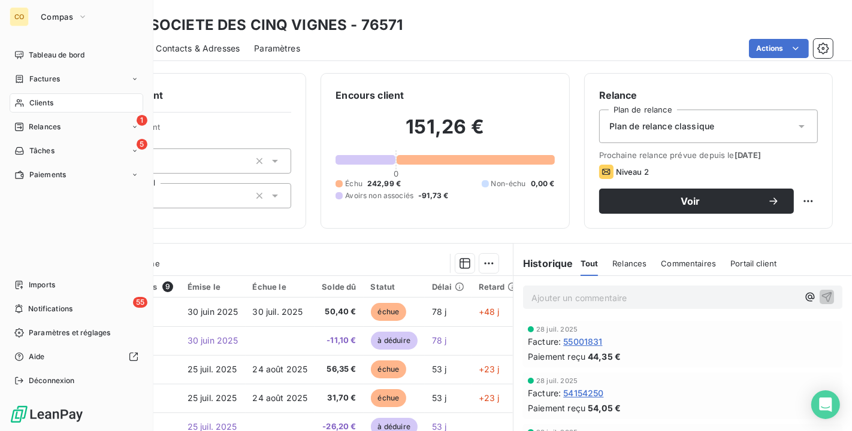
click at [42, 126] on span "Relances" at bounding box center [45, 127] width 32 height 11
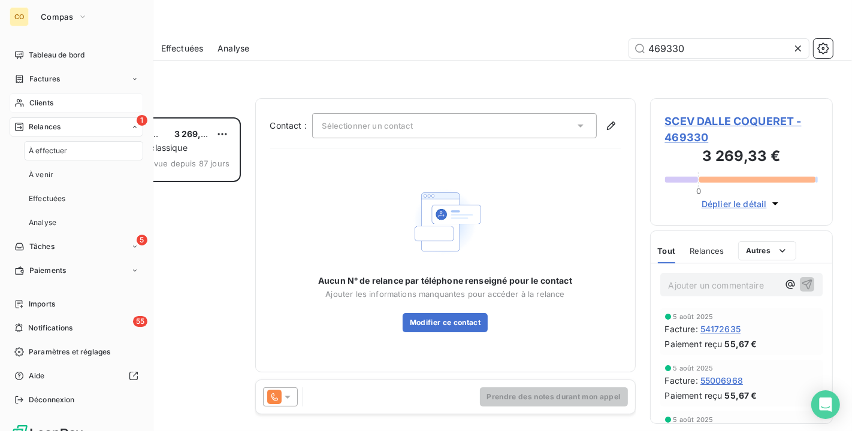
scroll to position [304, 173]
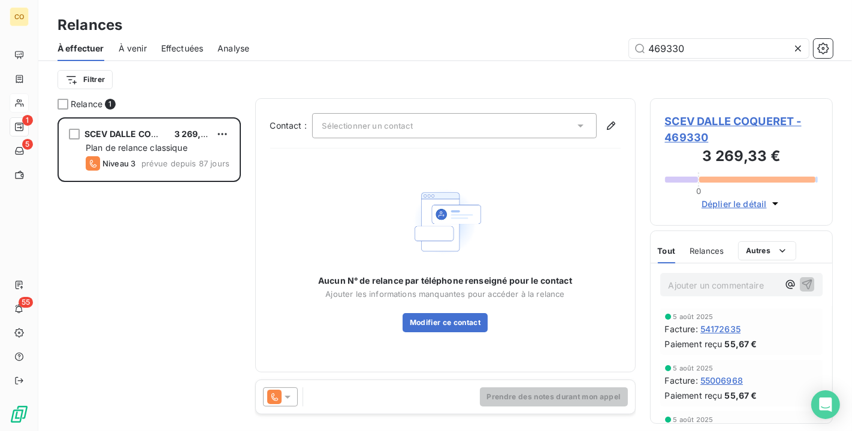
drag, startPoint x: 717, startPoint y: 48, endPoint x: 349, endPoint y: -2, distance: 371.8
click at [349, 0] on html "CO 1 5 55 Relances À effectuer À venir Effectuées Analyse 469330 Filtrer Relanc…" at bounding box center [426, 215] width 852 height 431
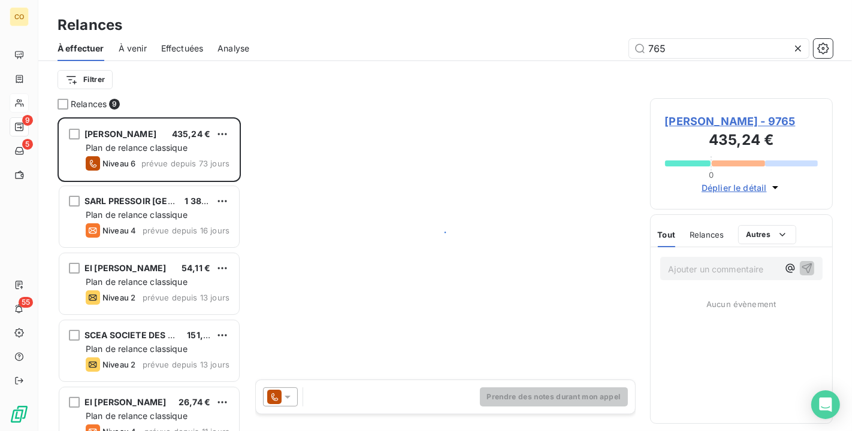
scroll to position [304, 173]
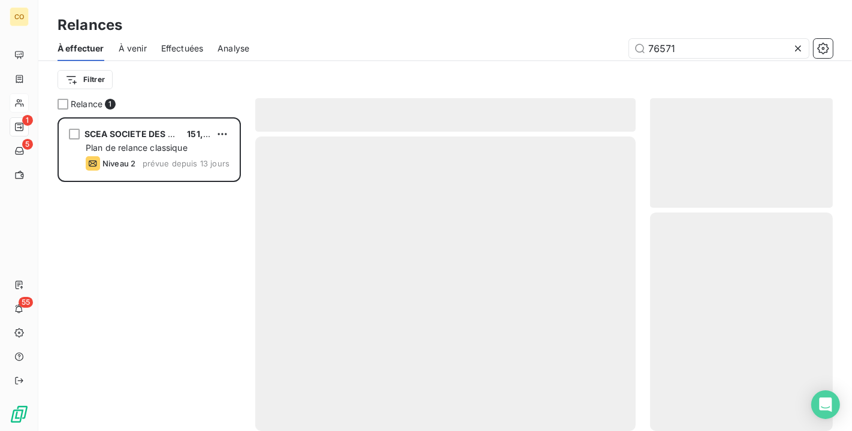
scroll to position [304, 173]
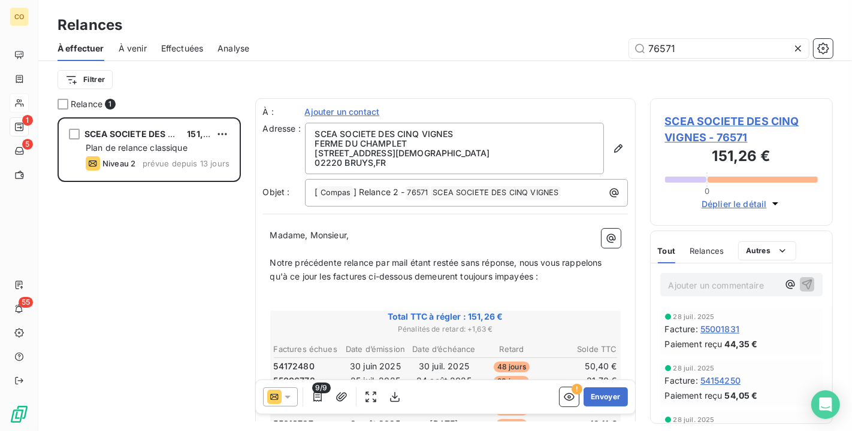
type input "76571"
click at [286, 402] on icon at bounding box center [288, 397] width 12 height 12
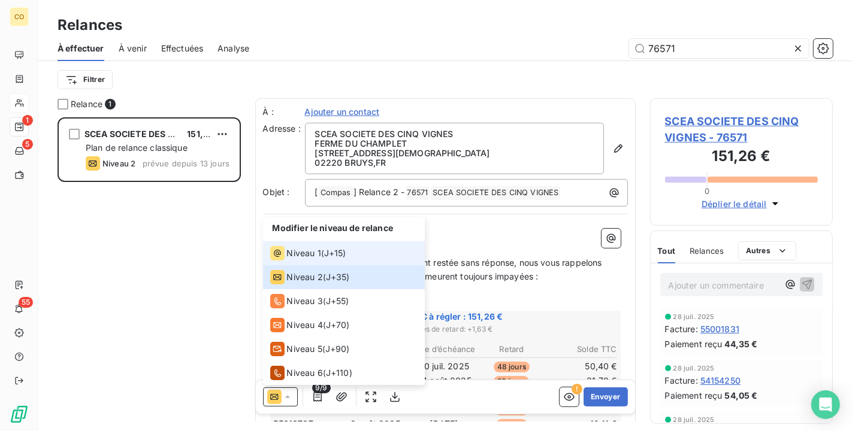
click at [319, 255] on span "Niveau 1" at bounding box center [304, 253] width 34 height 12
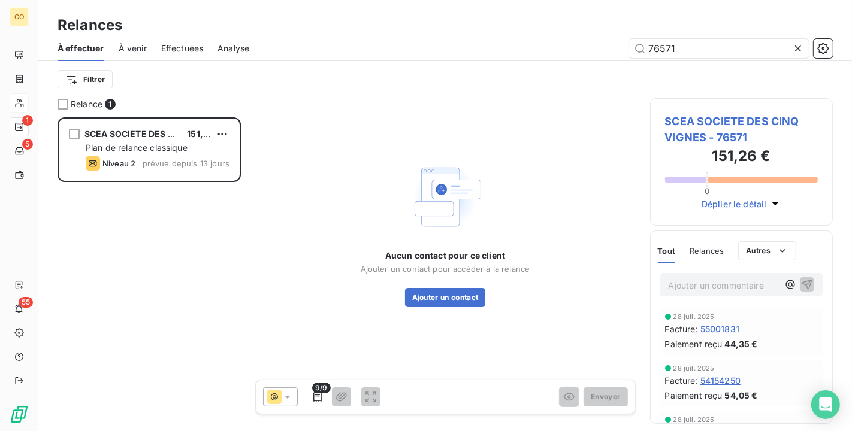
click at [720, 129] on span "SCEA SOCIETE DES CINQ VIGNES - 76571" at bounding box center [741, 129] width 153 height 32
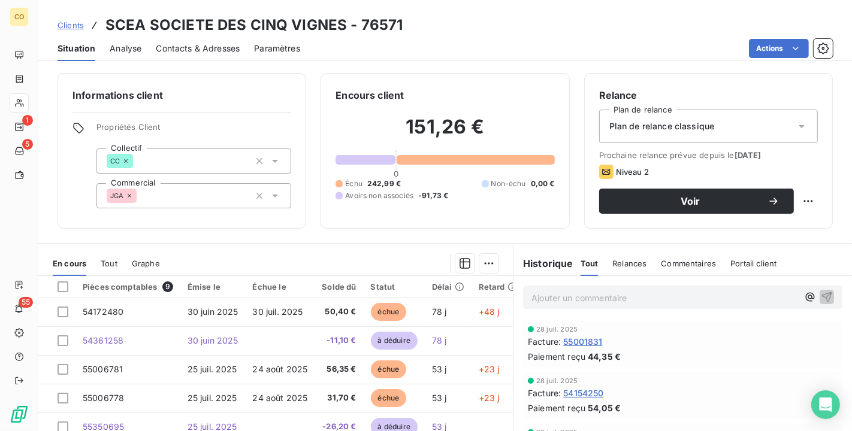
click at [699, 119] on div "Plan de relance classique" at bounding box center [708, 127] width 219 height 34
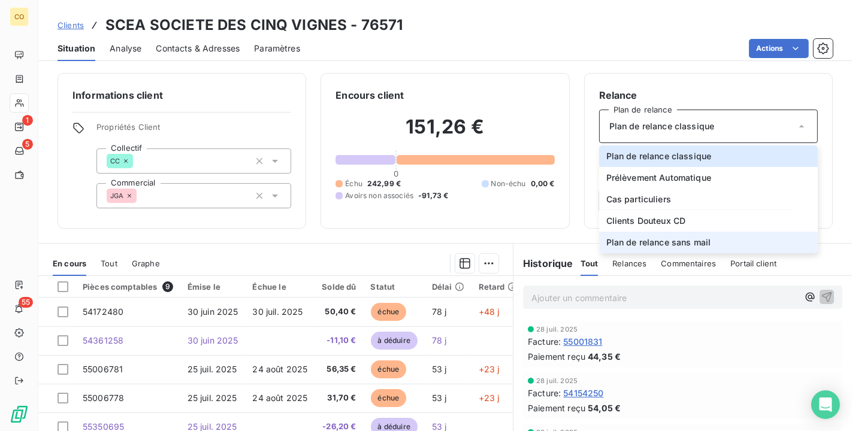
click at [701, 242] on span "Plan de relance sans mail" at bounding box center [658, 243] width 105 height 12
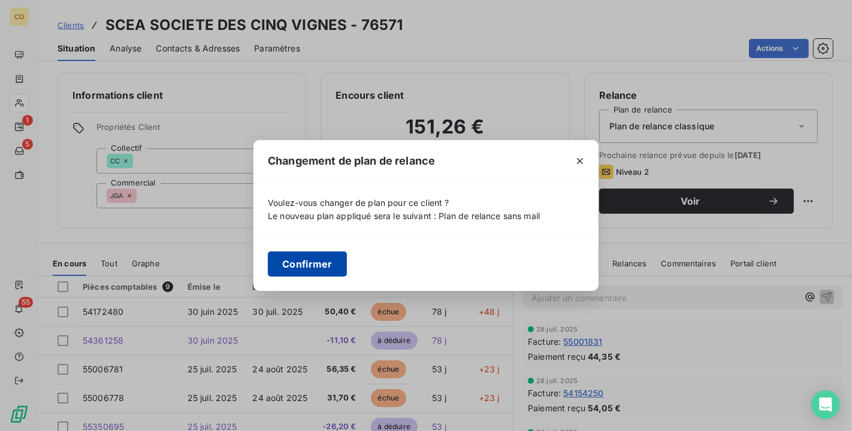
click at [297, 265] on button "Confirmer" at bounding box center [307, 264] width 79 height 25
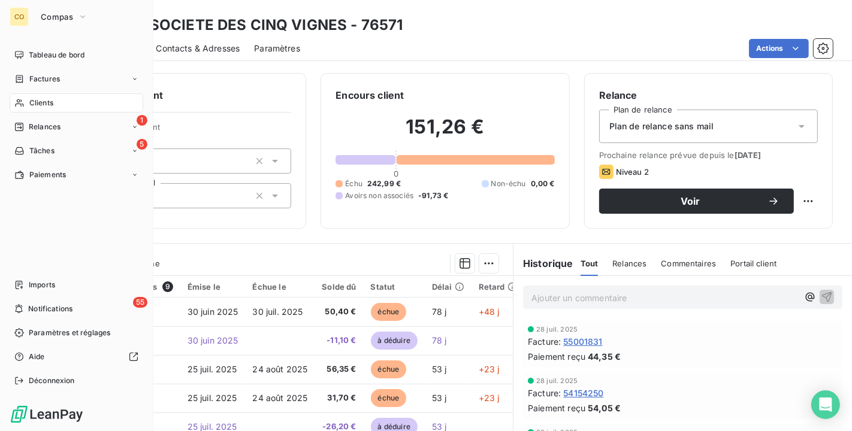
click at [50, 104] on span "Clients" at bounding box center [41, 103] width 24 height 11
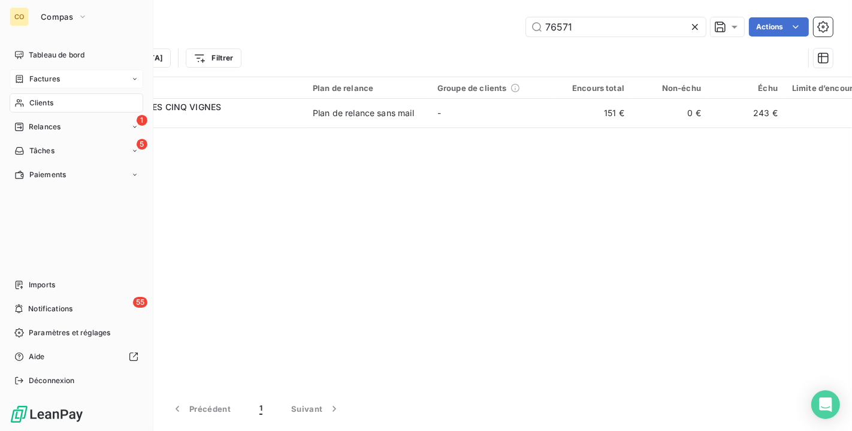
click at [50, 86] on div "Factures" at bounding box center [77, 78] width 134 height 19
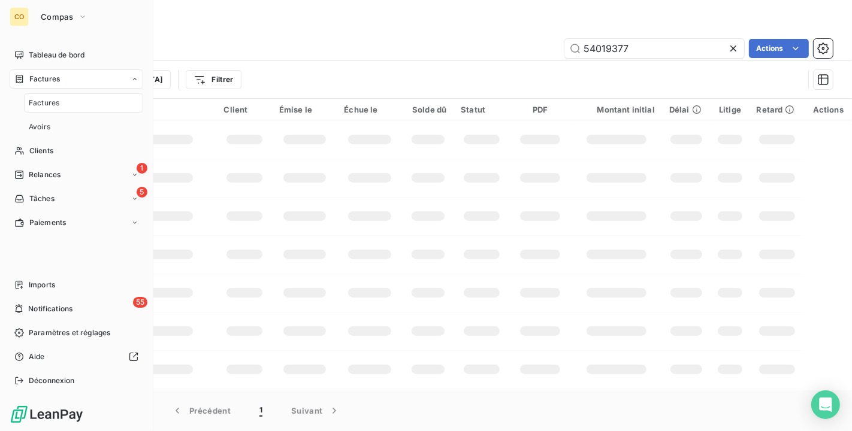
click at [58, 85] on div "Factures" at bounding box center [77, 78] width 134 height 19
click at [58, 129] on span "Relances" at bounding box center [45, 127] width 32 height 11
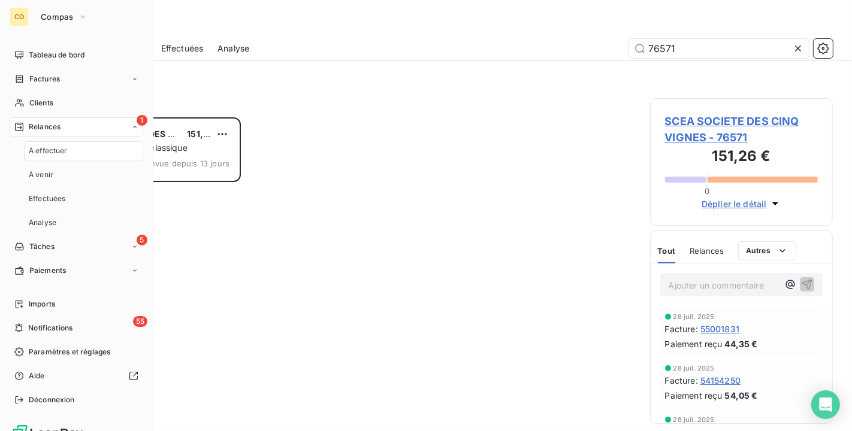
scroll to position [304, 173]
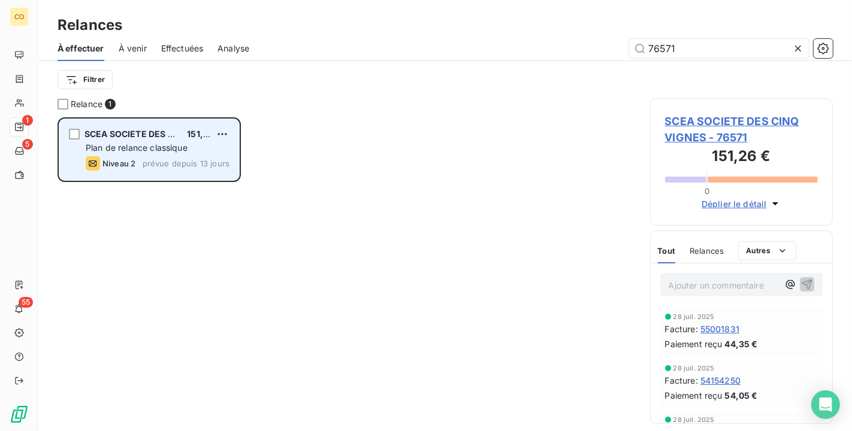
click at [189, 154] on div "SCEA SOCIETE DES CINQ VIGNES 151,26 € Plan de relance classique Niveau 2 prévue…" at bounding box center [149, 149] width 180 height 61
click at [120, 156] on div "Niveau 2" at bounding box center [111, 163] width 50 height 14
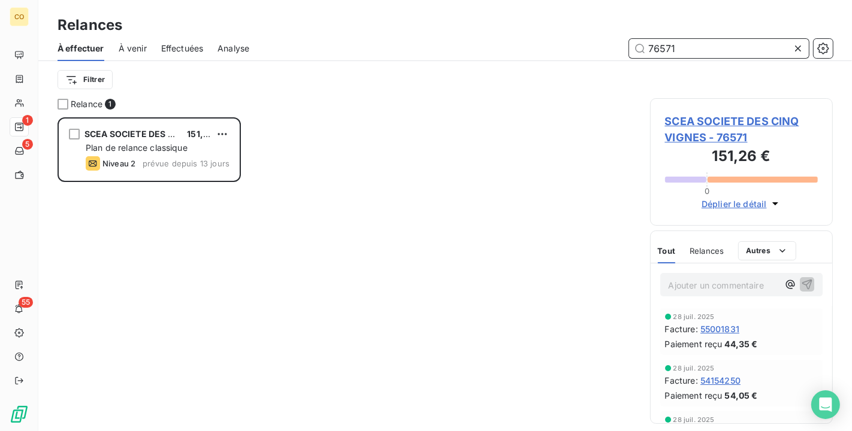
click at [769, 52] on input "76571" at bounding box center [719, 48] width 180 height 19
drag, startPoint x: 767, startPoint y: 52, endPoint x: 419, endPoint y: 10, distance: 349.9
click at [419, 10] on div "Relances À effectuer À venir Effectuées Analyse 76571 Filtrer" at bounding box center [445, 49] width 814 height 98
drag, startPoint x: 696, startPoint y: 47, endPoint x: 504, endPoint y: 20, distance: 193.7
click at [504, 20] on div "Relances À effectuer À venir Effectuées Analyse 76571 Filtrer" at bounding box center [445, 49] width 814 height 98
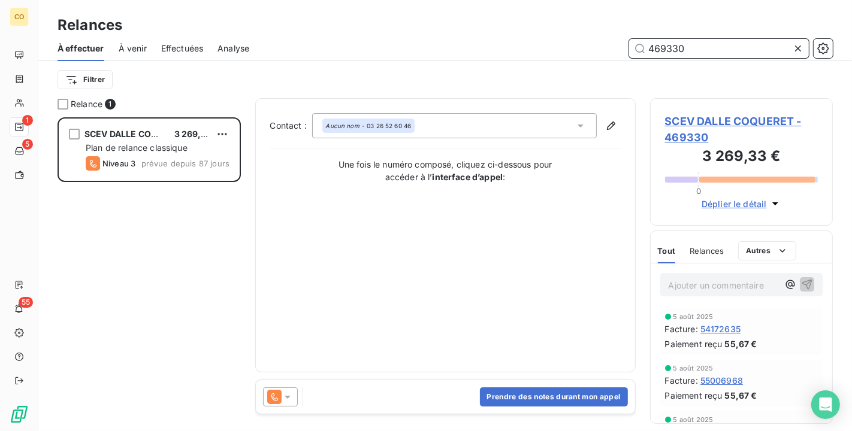
type input "469330"
click at [289, 398] on icon at bounding box center [288, 397] width 12 height 12
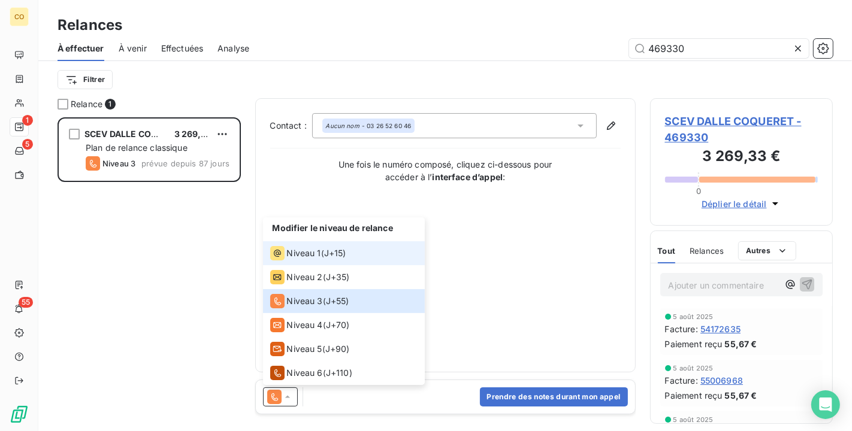
click at [308, 252] on span "Niveau 1" at bounding box center [304, 253] width 34 height 12
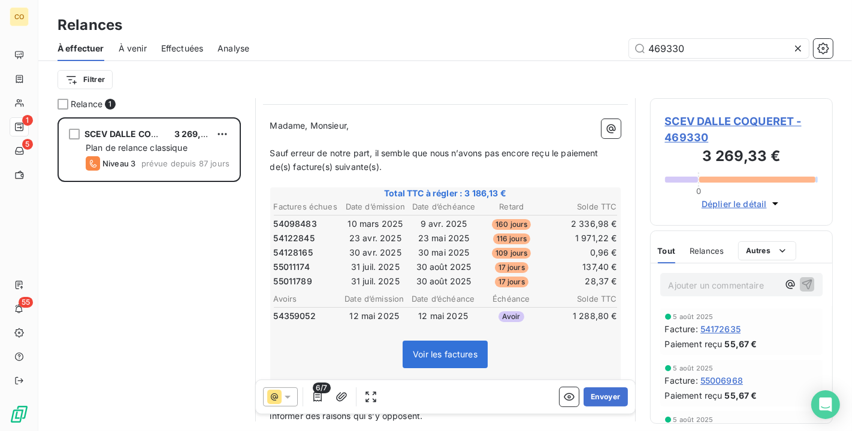
scroll to position [133, 0]
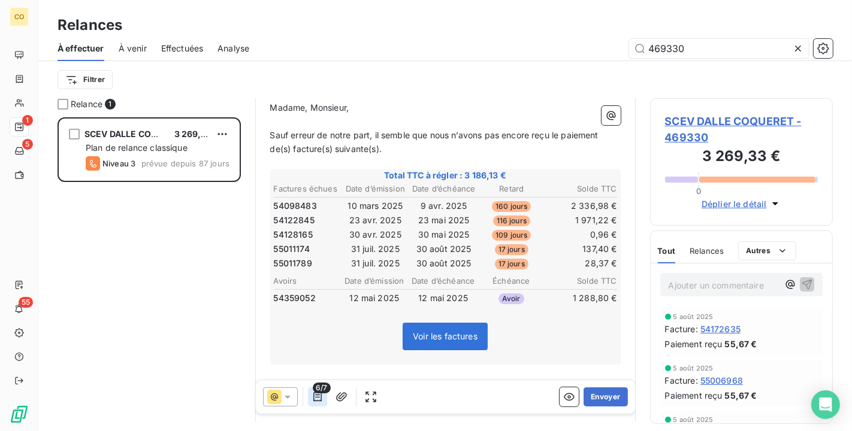
click at [319, 397] on icon "button" at bounding box center [318, 397] width 12 height 12
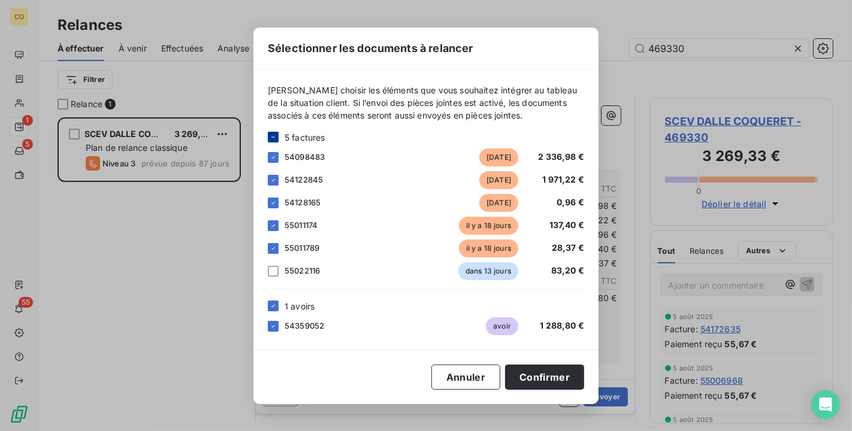
click at [277, 135] on div at bounding box center [273, 137] width 11 height 11
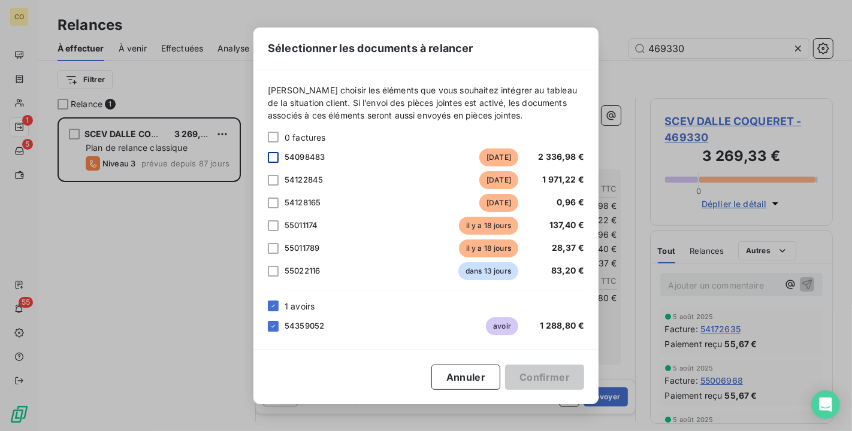
click at [276, 158] on div at bounding box center [273, 157] width 11 height 11
click at [276, 305] on icon at bounding box center [273, 306] width 7 height 7
click at [277, 225] on div at bounding box center [273, 225] width 11 height 11
click at [271, 248] on div at bounding box center [273, 248] width 11 height 11
click at [533, 374] on button "Confirmer" at bounding box center [544, 377] width 79 height 25
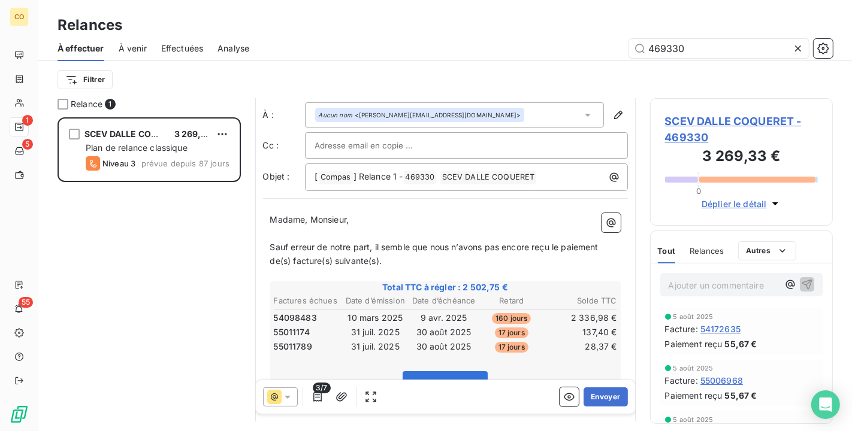
scroll to position [0, 0]
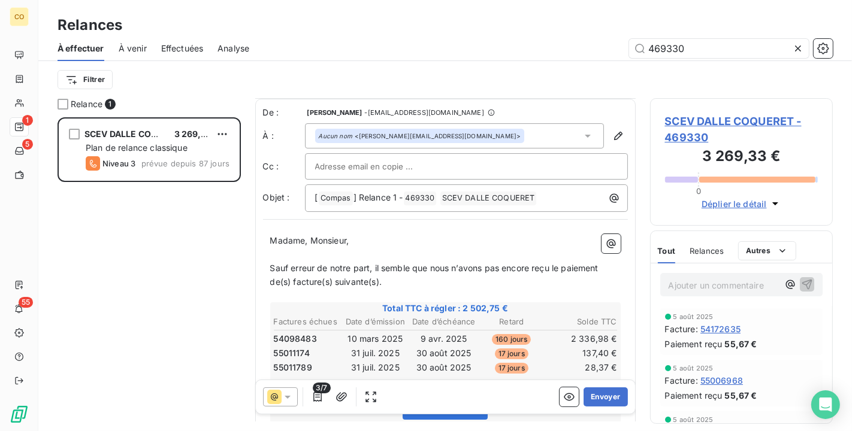
click at [270, 263] on span "Sauf erreur de notre part, il semble que nous n’avons pas encore reçu le paieme…" at bounding box center [435, 275] width 331 height 24
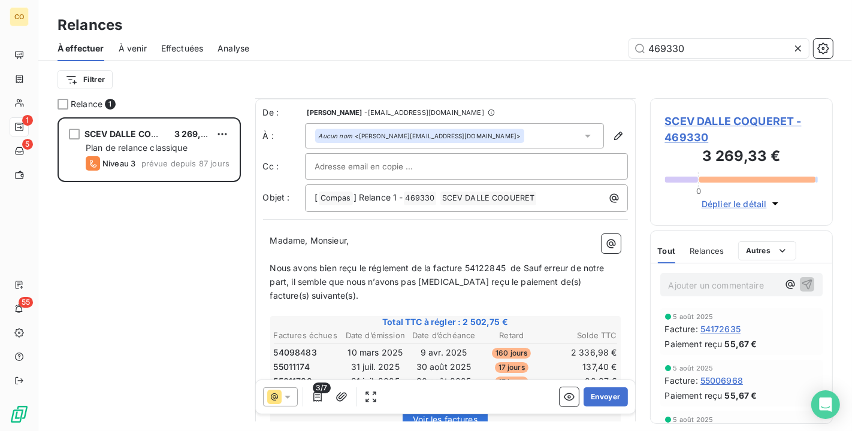
click at [379, 267] on span "Nous avons bien reçu le réglement de la facture 54122845 de Sauf erreur de notr…" at bounding box center [438, 282] width 337 height 38
click at [465, 263] on span "Nous avons bien reçu le règlement de la facture 54122845 de Sauf erreur de notr…" at bounding box center [438, 282] width 337 height 38
click at [516, 265] on span "Nous avons bien reçu le règlement de la facture n°54122845 de Sauf erreur de no…" at bounding box center [443, 282] width 346 height 38
click at [383, 282] on span "Nous avons bien reçu le règlement de la facture n°54122845 -l'avoir 54359052, c…" at bounding box center [432, 282] width 324 height 38
click at [397, 277] on span "Nous avons bien reçu le règlement de la facture n°54122845 -l'avoir 54359052, c…" at bounding box center [432, 282] width 324 height 38
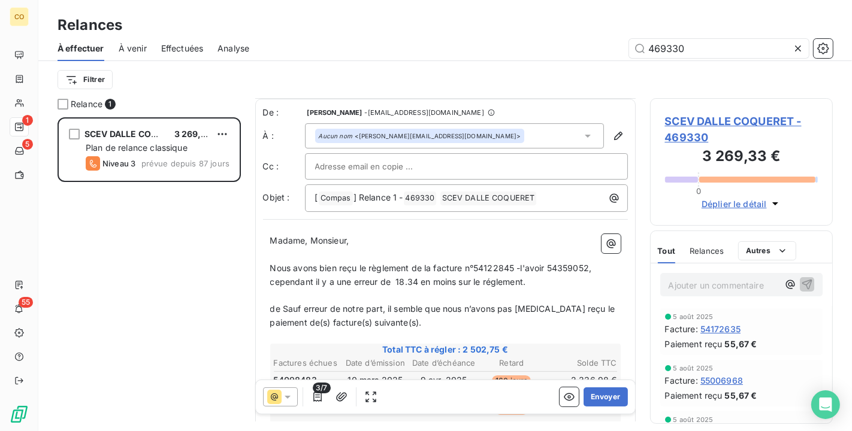
click at [416, 277] on span "Nous avons bien reçu le règlement de la facture n°54122845 -l'avoir 54359052, c…" at bounding box center [432, 275] width 324 height 24
drag, startPoint x: 530, startPoint y: 278, endPoint x: 424, endPoint y: 276, distance: 106.7
click at [424, 276] on span "Nous avons bien reçu le règlement de la facture n°54122845 -l'avoir 54359052, c…" at bounding box center [432, 275] width 324 height 24
click at [515, 274] on p "Nous avons bien reçu le règlement de la facture n°54122845 -l'avoir 54359052, c…" at bounding box center [445, 276] width 350 height 28
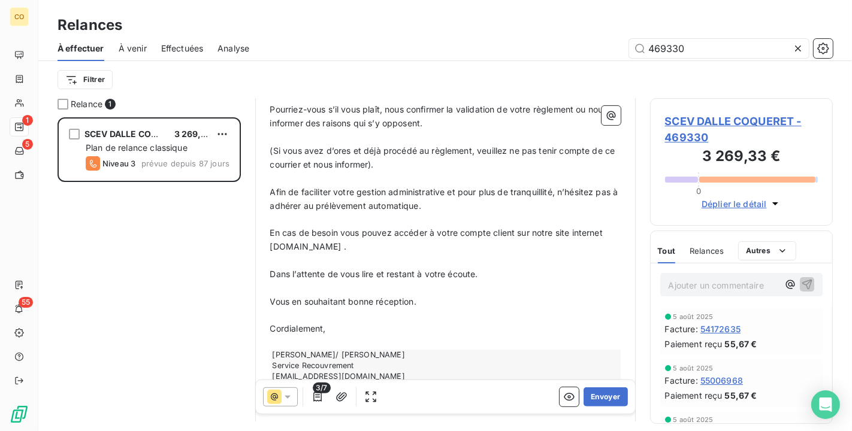
scroll to position [466, 0]
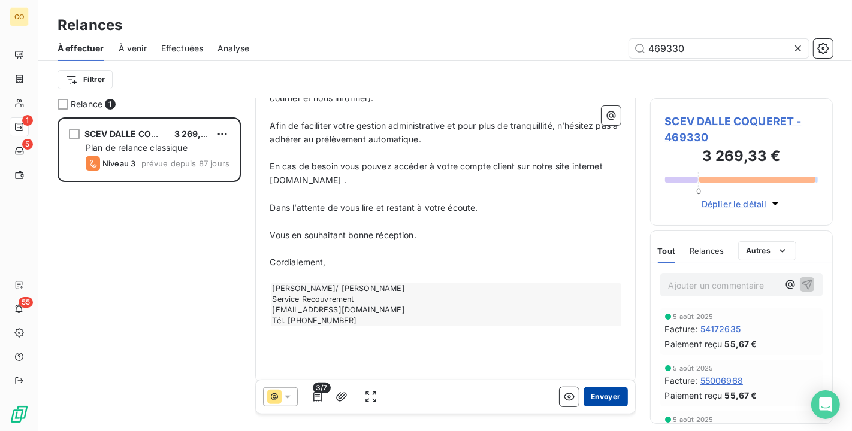
click at [609, 401] on button "Envoyer" at bounding box center [606, 397] width 44 height 19
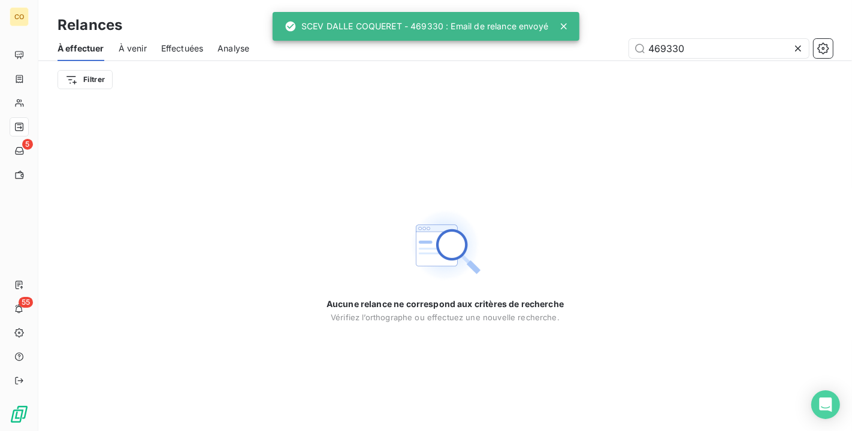
drag, startPoint x: 688, startPoint y: 168, endPoint x: 554, endPoint y: 114, distance: 144.1
click at [684, 162] on div "Aucune relance ne correspond aux critères de recherche [PERSON_NAME] l’orthogra…" at bounding box center [445, 264] width 814 height 333
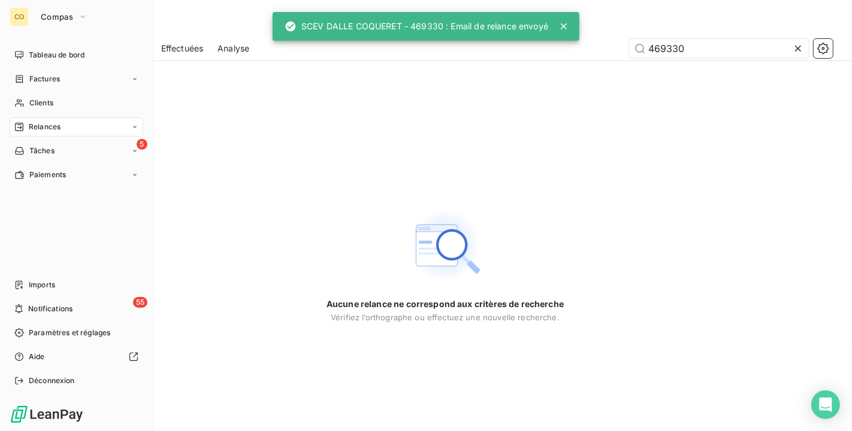
click at [37, 106] on span "Clients" at bounding box center [41, 103] width 24 height 11
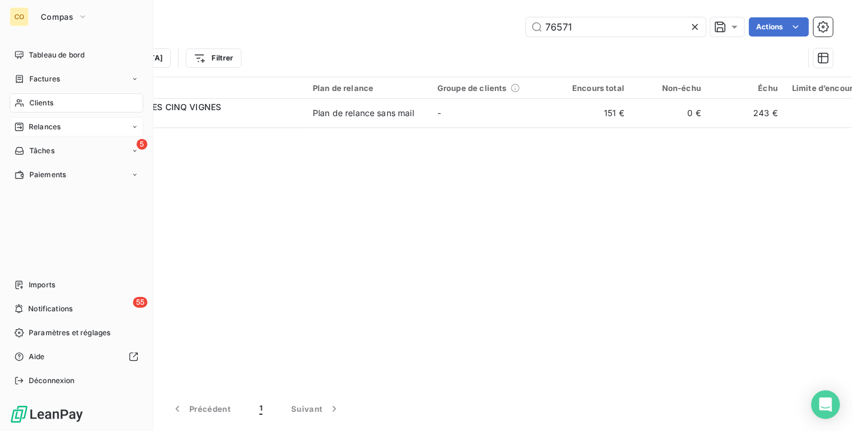
click at [56, 126] on span "Relances" at bounding box center [45, 127] width 32 height 11
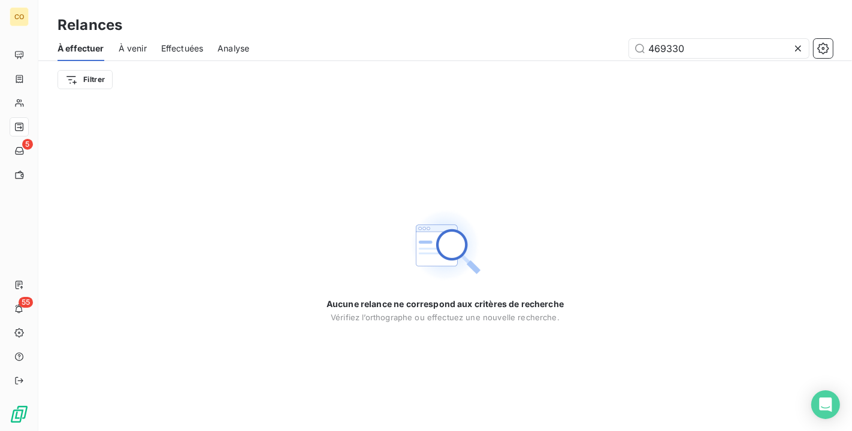
drag, startPoint x: 734, startPoint y: 47, endPoint x: 382, endPoint y: 4, distance: 354.8
click at [382, 4] on div "Relances À effectuer À venir Effectuées Analyse 469330 Filtrer" at bounding box center [445, 49] width 814 height 98
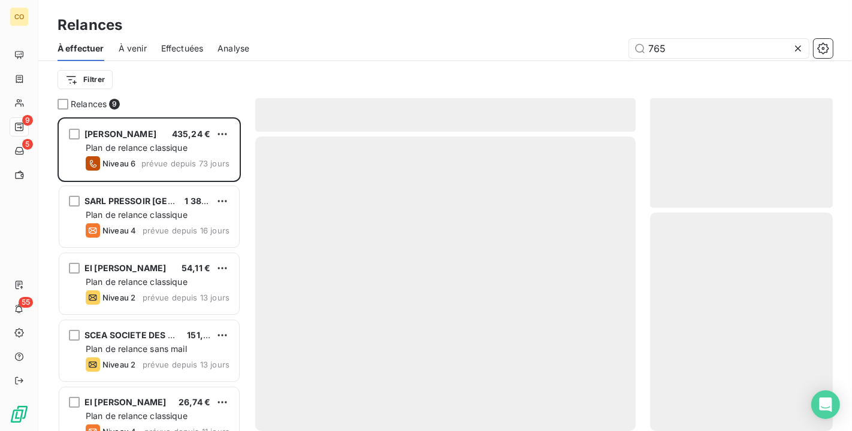
scroll to position [304, 173]
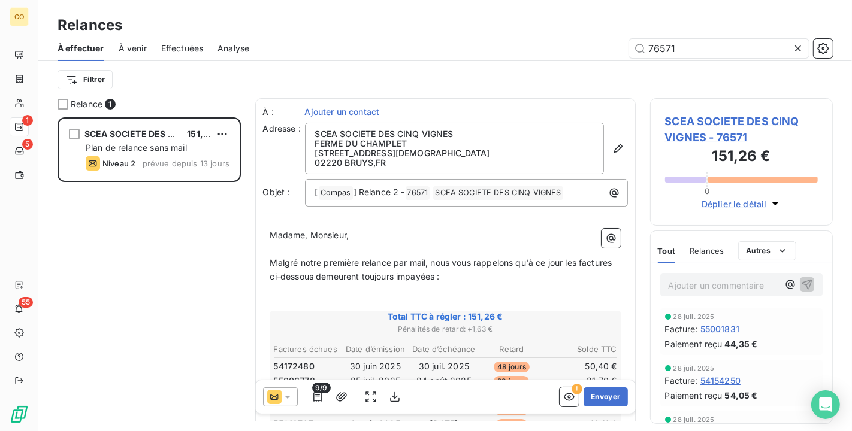
click at [316, 392] on span "9/9" at bounding box center [321, 388] width 18 height 11
click at [324, 398] on button "button" at bounding box center [317, 397] width 19 height 19
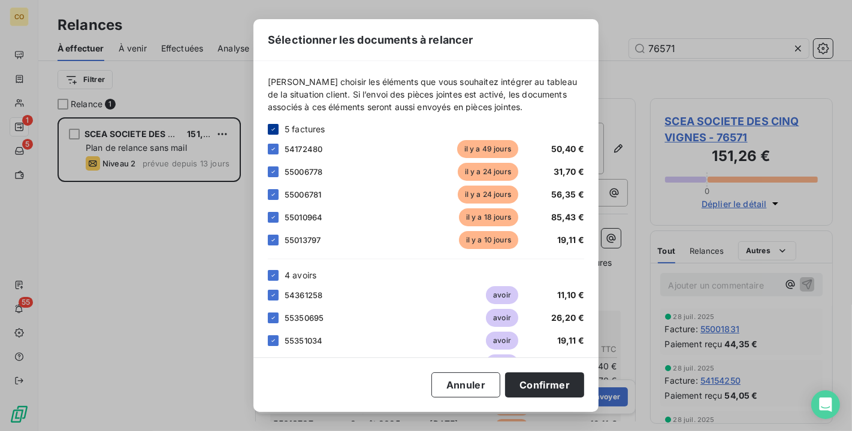
click at [276, 128] on icon at bounding box center [273, 129] width 7 height 7
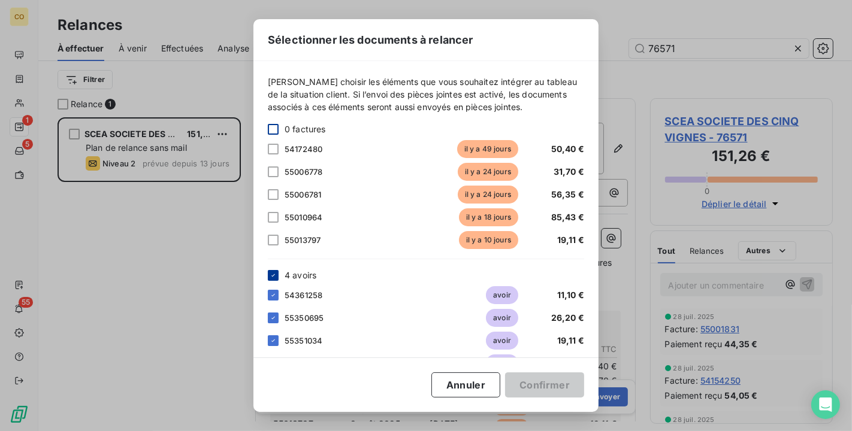
click at [276, 272] on icon at bounding box center [273, 275] width 7 height 7
click at [270, 291] on div at bounding box center [273, 295] width 11 height 11
click at [275, 148] on div at bounding box center [273, 149] width 11 height 11
click at [555, 380] on button "Confirmer" at bounding box center [544, 385] width 79 height 25
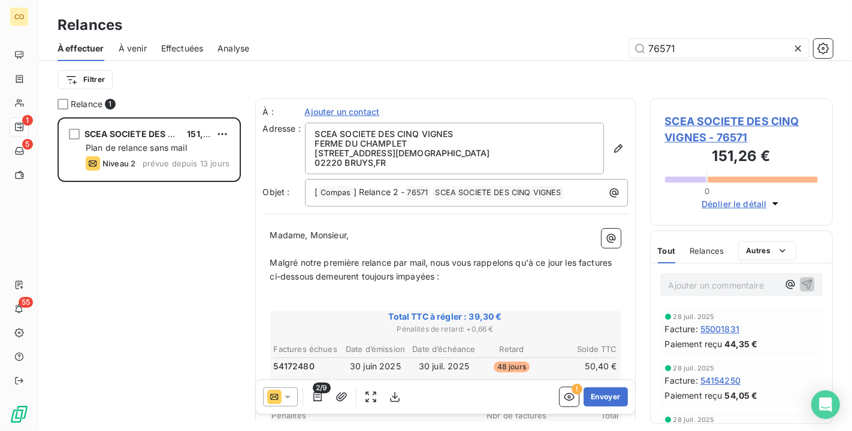
scroll to position [67, 0]
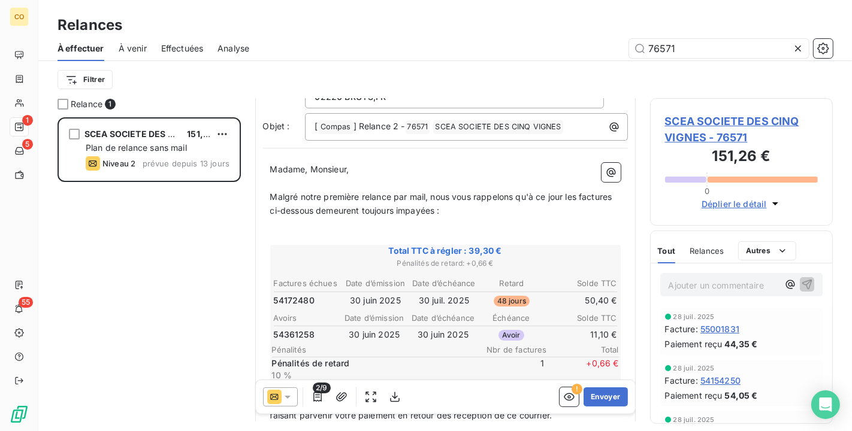
click at [292, 397] on icon at bounding box center [288, 397] width 12 height 12
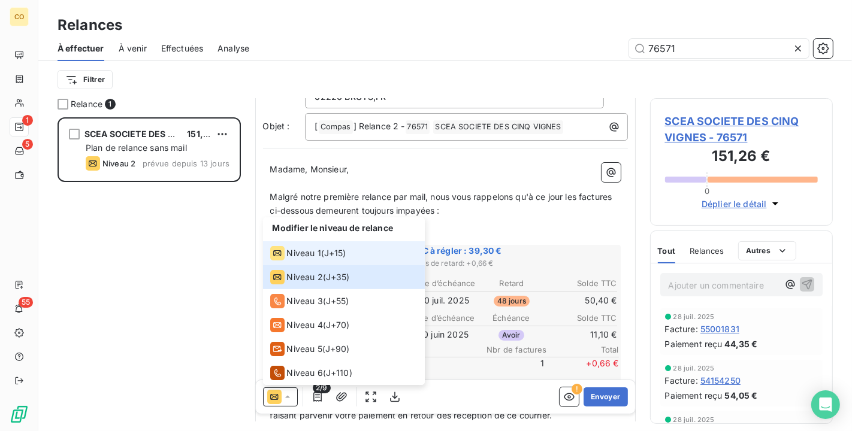
click at [296, 260] on div "Niveau 1" at bounding box center [295, 253] width 51 height 14
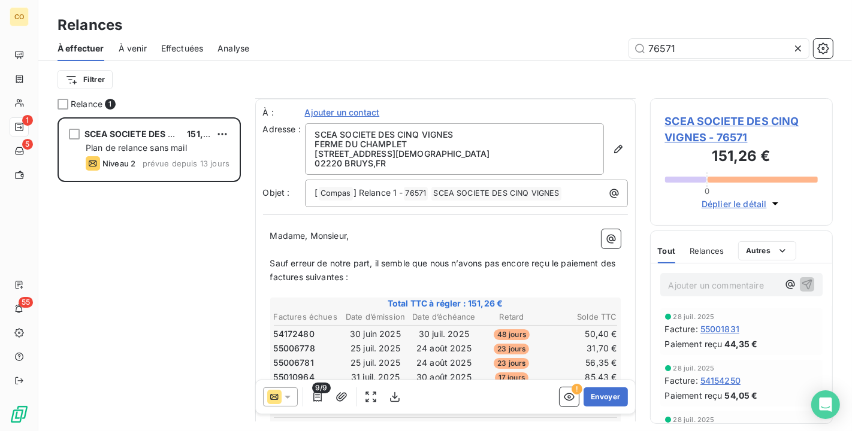
scroll to position [133, 0]
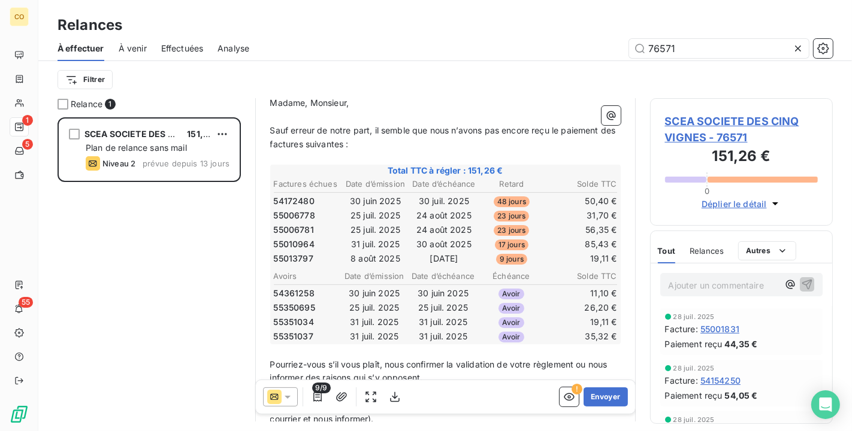
click at [317, 392] on span "9/9" at bounding box center [321, 388] width 18 height 11
click at [320, 400] on icon "button" at bounding box center [317, 397] width 8 height 10
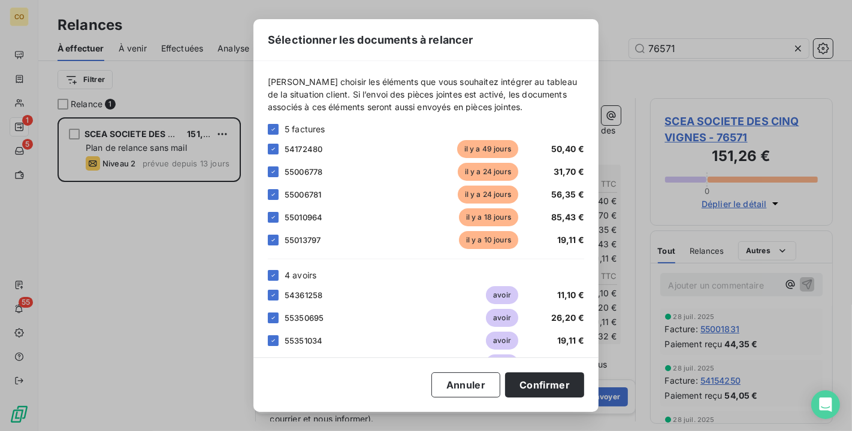
click at [279, 132] on div "5 factures" at bounding box center [426, 129] width 316 height 13
click at [276, 131] on icon at bounding box center [273, 129] width 7 height 7
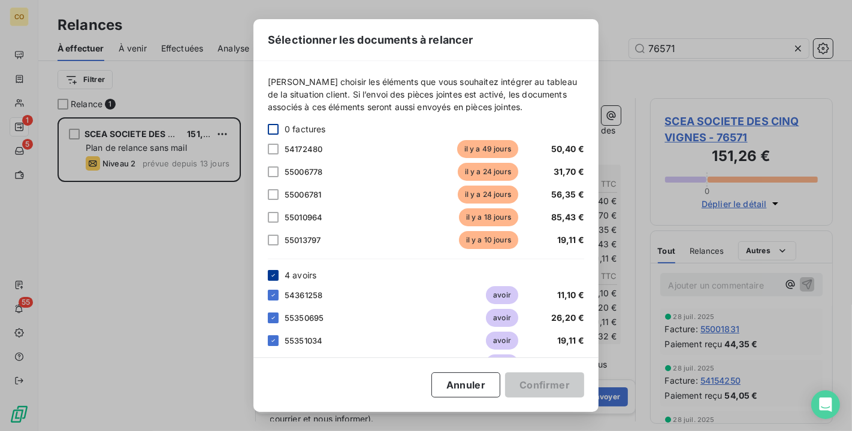
click at [274, 272] on icon at bounding box center [273, 275] width 7 height 7
click at [277, 145] on div at bounding box center [273, 149] width 11 height 11
click at [271, 293] on div at bounding box center [273, 295] width 11 height 11
click at [561, 388] on button "Confirmer" at bounding box center [544, 385] width 79 height 25
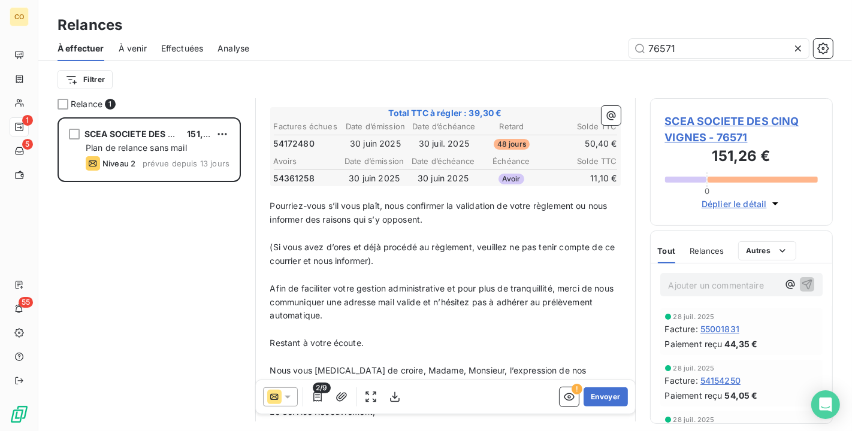
scroll to position [200, 0]
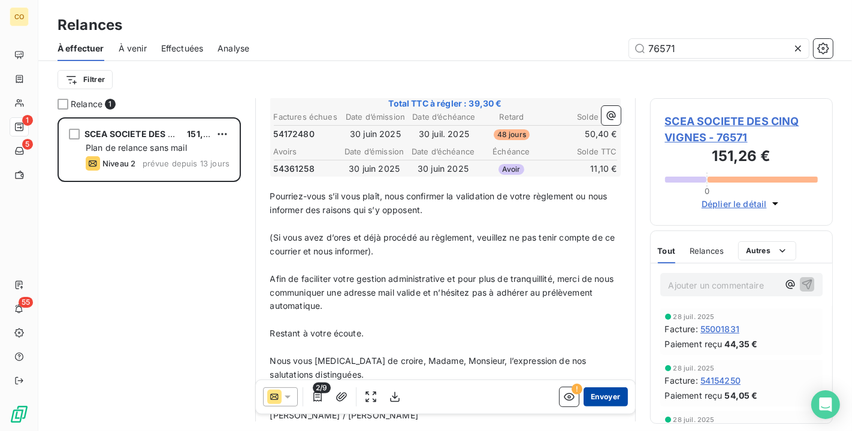
click at [608, 394] on button "Envoyer" at bounding box center [606, 397] width 44 height 19
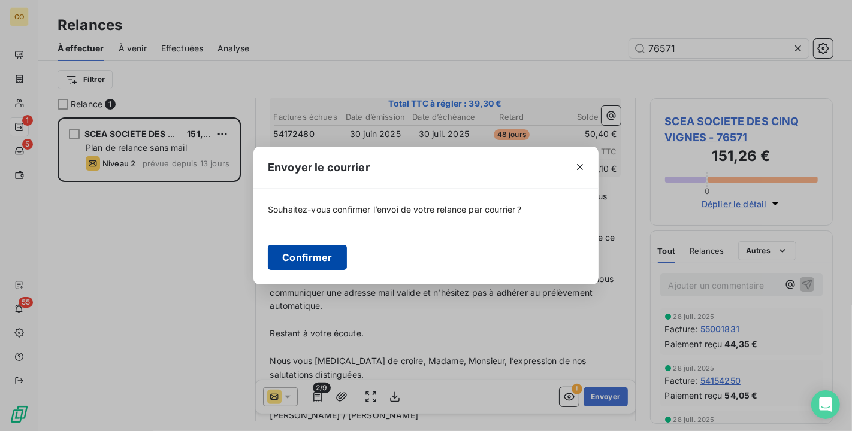
click at [320, 261] on button "Confirmer" at bounding box center [307, 257] width 79 height 25
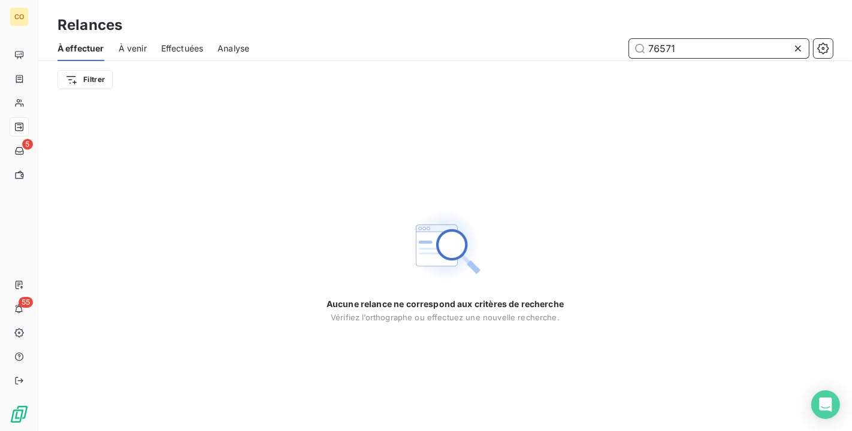
drag, startPoint x: 711, startPoint y: 41, endPoint x: 558, endPoint y: 41, distance: 152.8
click at [558, 41] on div "76571" at bounding box center [548, 48] width 569 height 19
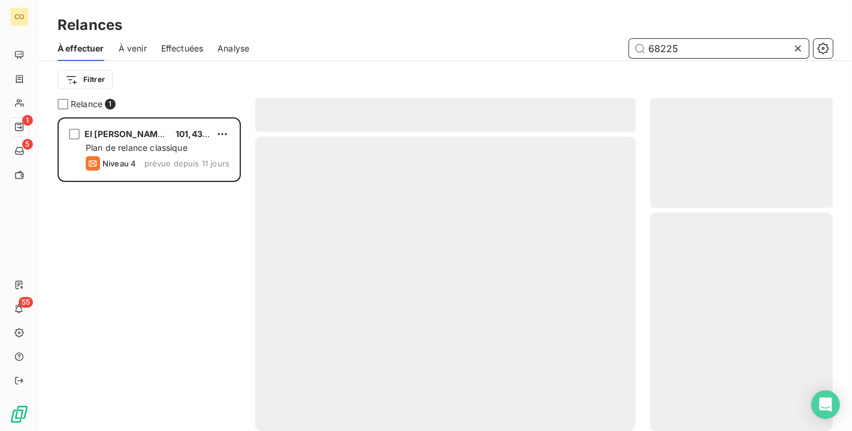
scroll to position [304, 173]
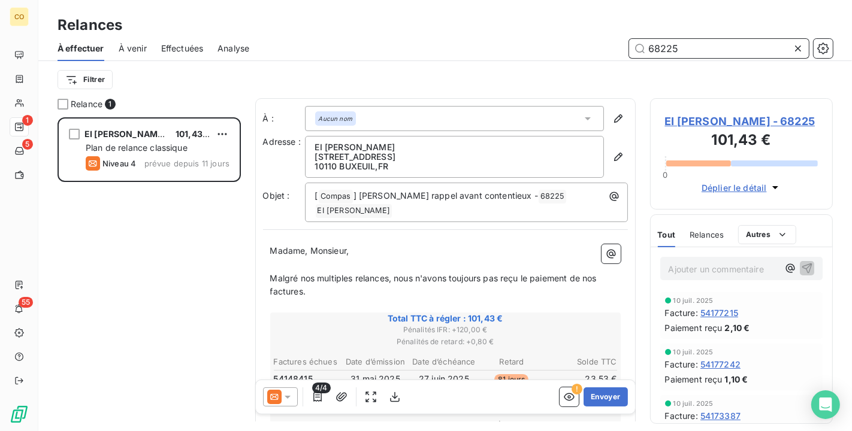
type input "68225"
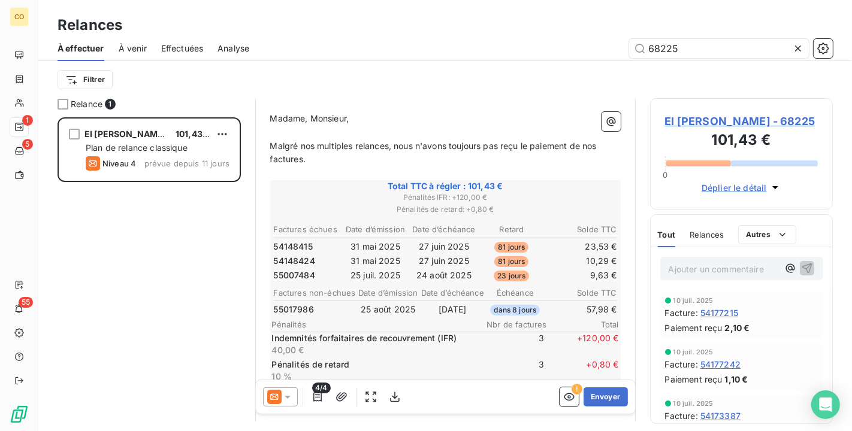
click at [294, 397] on div at bounding box center [280, 397] width 35 height 19
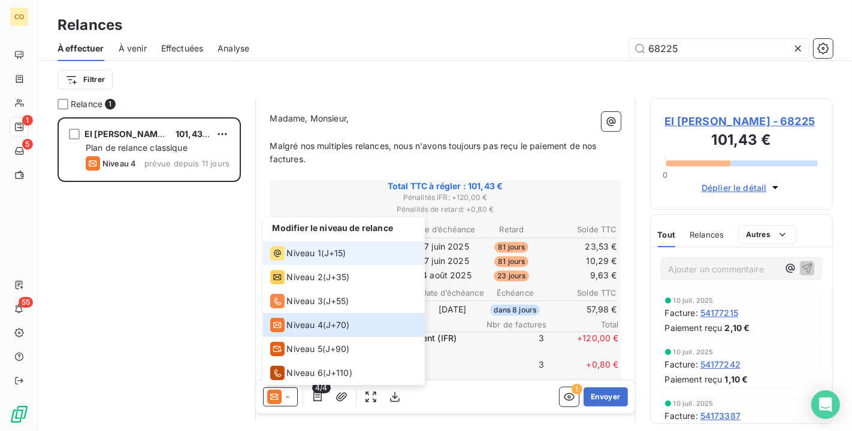
click at [295, 253] on span "Niveau 1" at bounding box center [304, 253] width 34 height 12
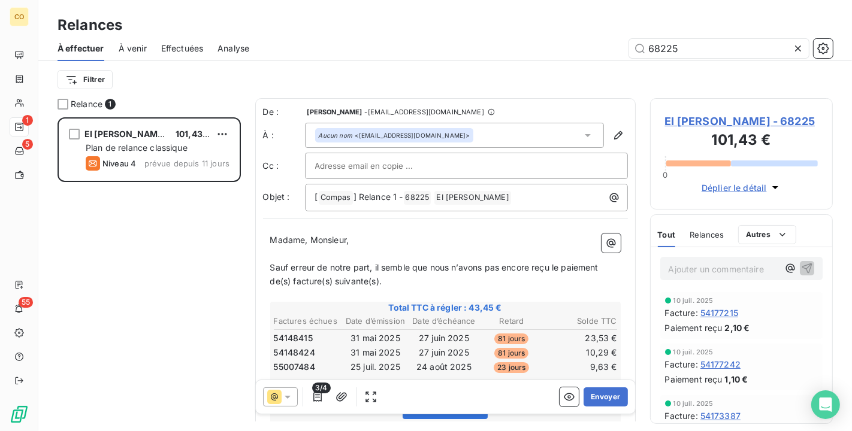
click at [318, 393] on span "3/4" at bounding box center [321, 388] width 18 height 11
click at [319, 400] on icon "button" at bounding box center [318, 397] width 12 height 12
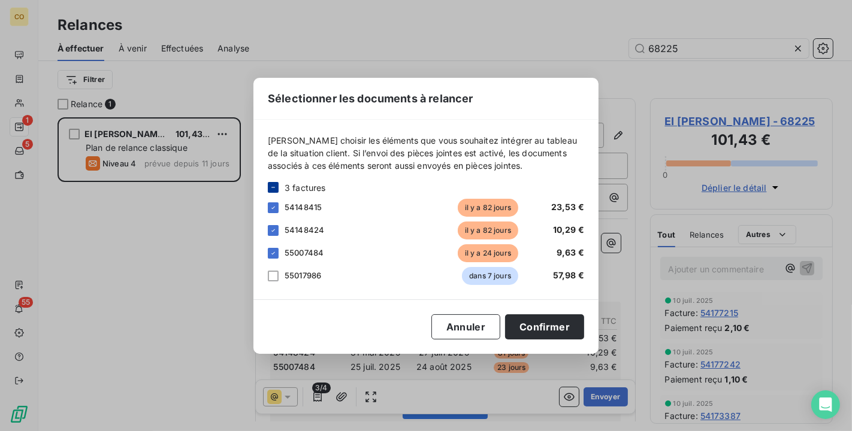
click at [276, 184] on icon at bounding box center [273, 187] width 7 height 7
click at [276, 253] on div at bounding box center [273, 253] width 11 height 11
click at [564, 328] on button "Confirmer" at bounding box center [544, 327] width 79 height 25
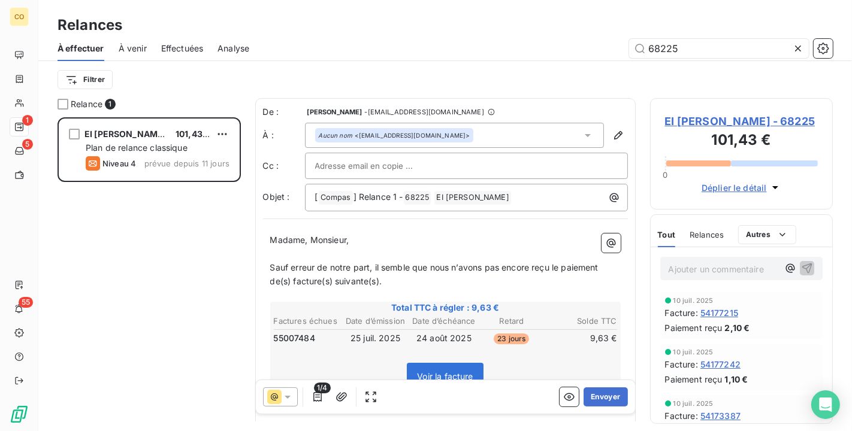
click at [272, 265] on span "Sauf erreur de notre part, il semble que nous n’avons pas encore reçu le paieme…" at bounding box center [435, 274] width 331 height 24
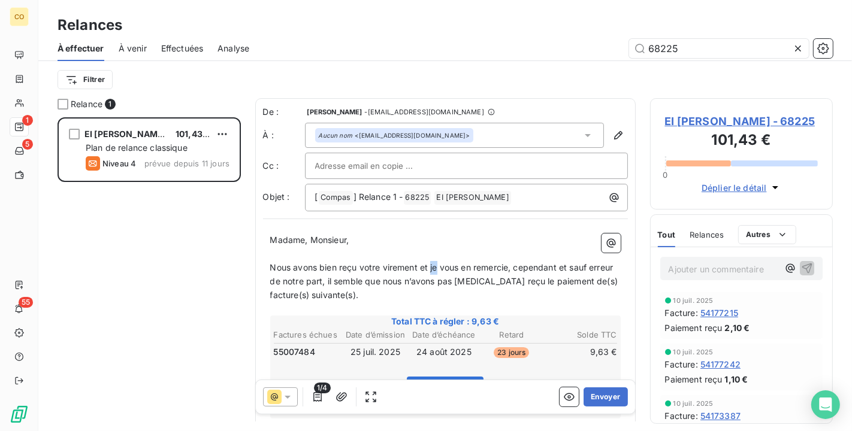
drag, startPoint x: 439, startPoint y: 265, endPoint x: 430, endPoint y: 265, distance: 8.4
click at [430, 265] on span "Nous avons bien reçu votre virement et je vous en remercie, cependant et sauf e…" at bounding box center [445, 281] width 350 height 38
click at [522, 265] on span "Nous avons bien reçu votre virement et nous vous en remercie, cependant et sauf…" at bounding box center [437, 281] width 334 height 38
click at [585, 289] on p "Nous avons bien reçu votre virement et nous vous en remercions, cependant et sa…" at bounding box center [445, 281] width 350 height 41
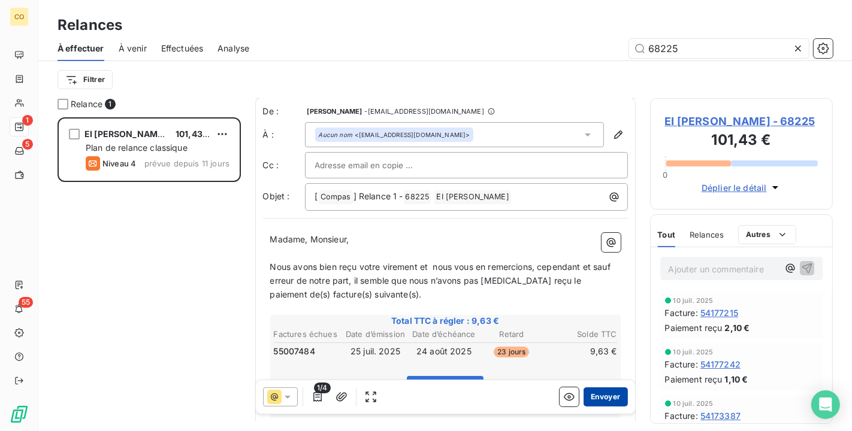
click at [609, 400] on button "Envoyer" at bounding box center [606, 397] width 44 height 19
